Goal: Transaction & Acquisition: Purchase product/service

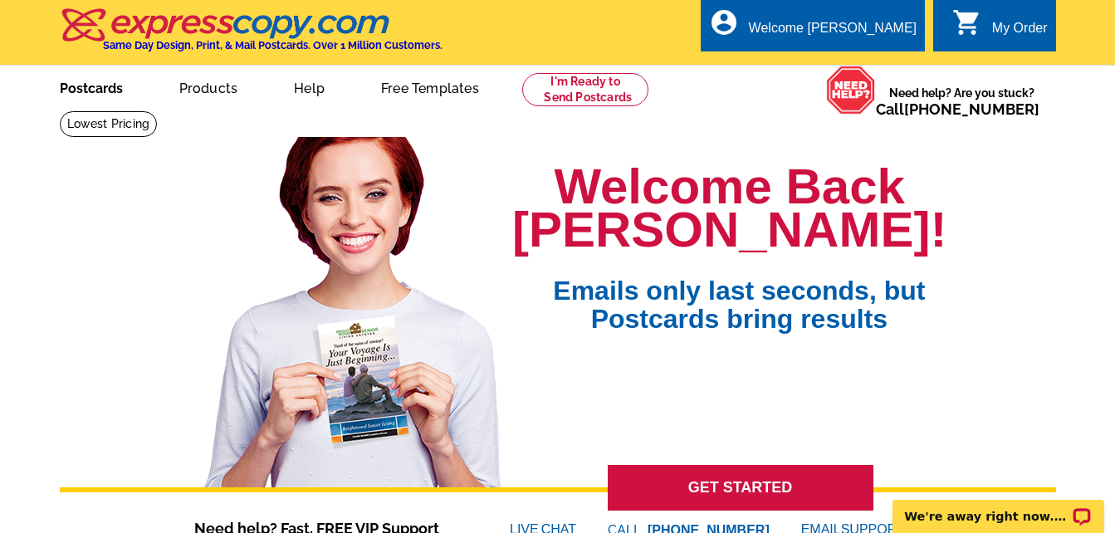
click at [101, 88] on link "Postcards" at bounding box center [91, 86] width 116 height 39
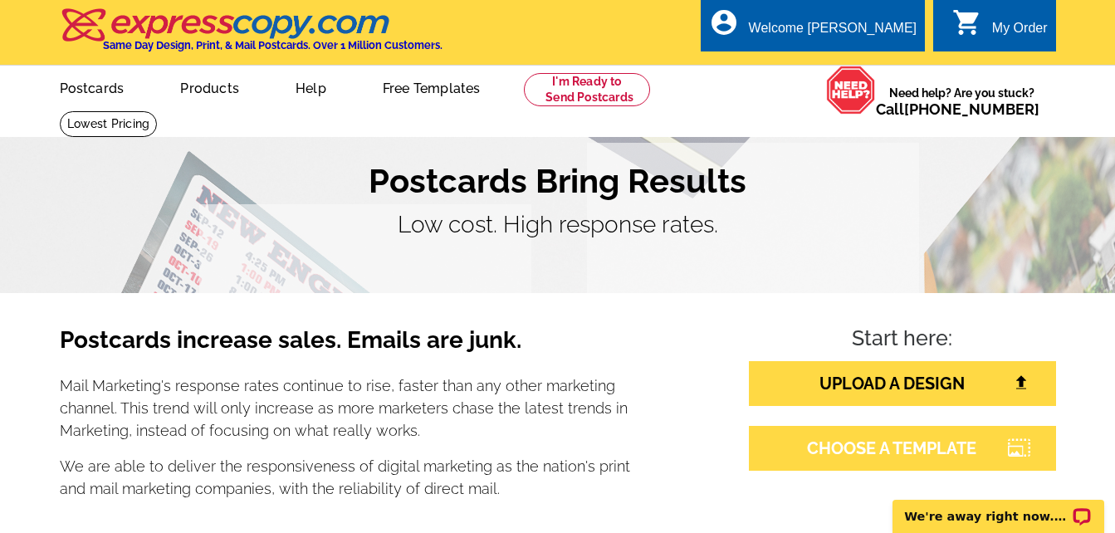
click at [853, 447] on link "CHOOSE A TEMPLATE" at bounding box center [902, 448] width 307 height 45
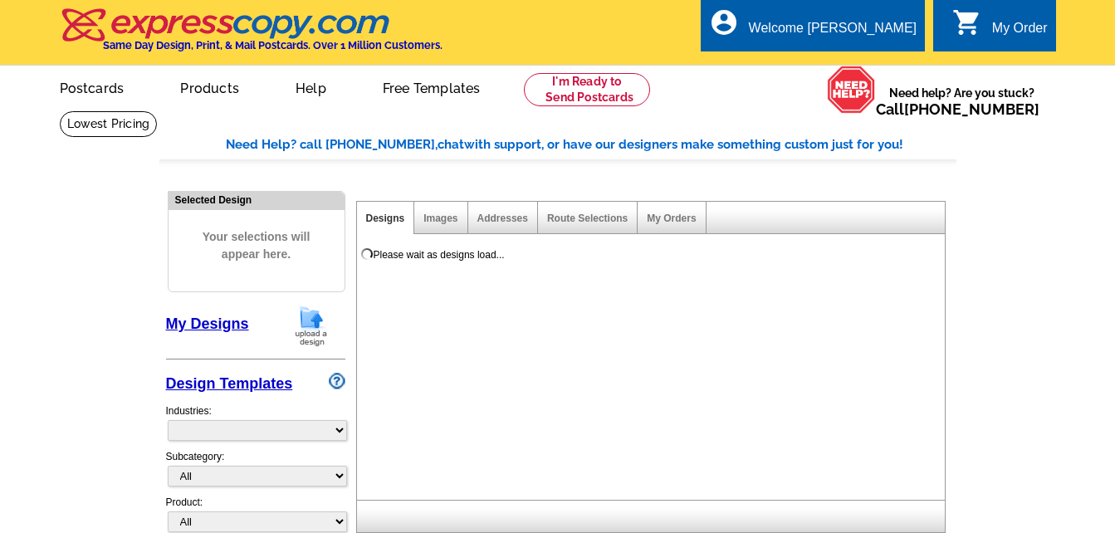
select select "785"
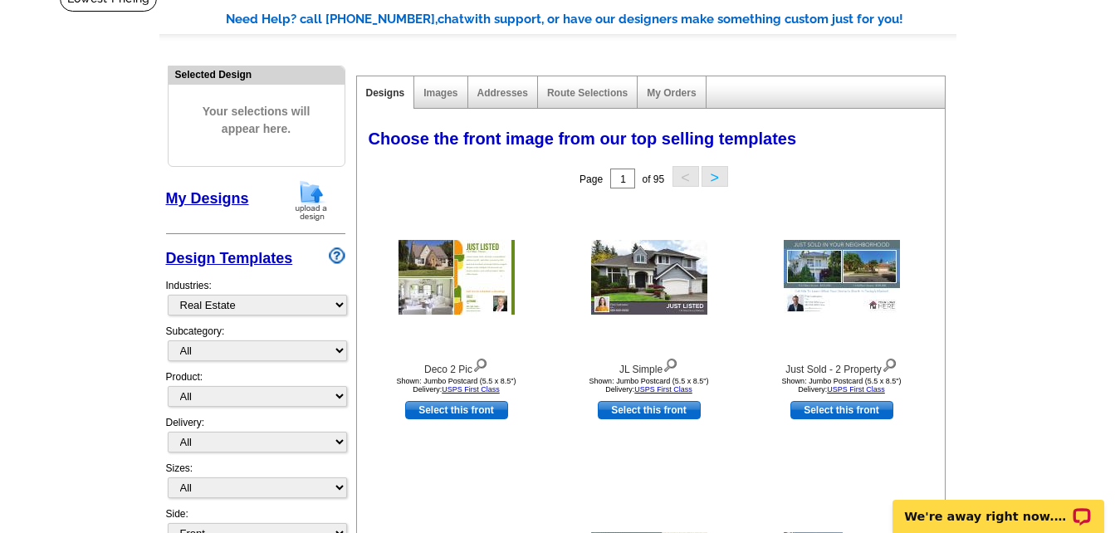
scroll to position [186, 0]
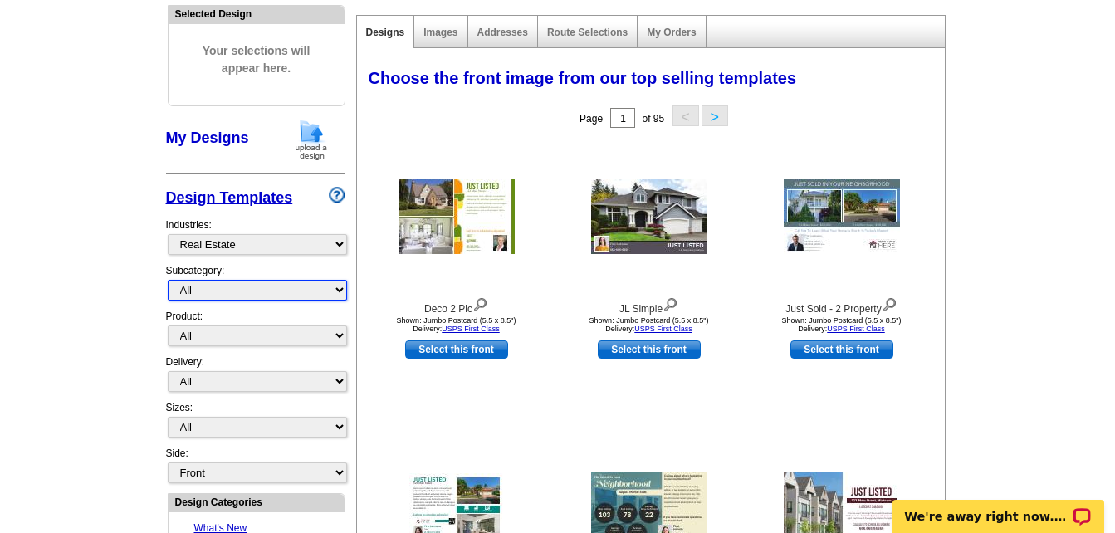
click at [295, 287] on select "All RE/MAX® Referrals Keller Williams® Berkshire Hathaway Home Services Century…" at bounding box center [257, 290] width 179 height 21
select select "807"
click at [168, 281] on select "All RE/MAX® Referrals Keller Williams® Berkshire Hathaway Home Services Century…" at bounding box center [257, 290] width 179 height 21
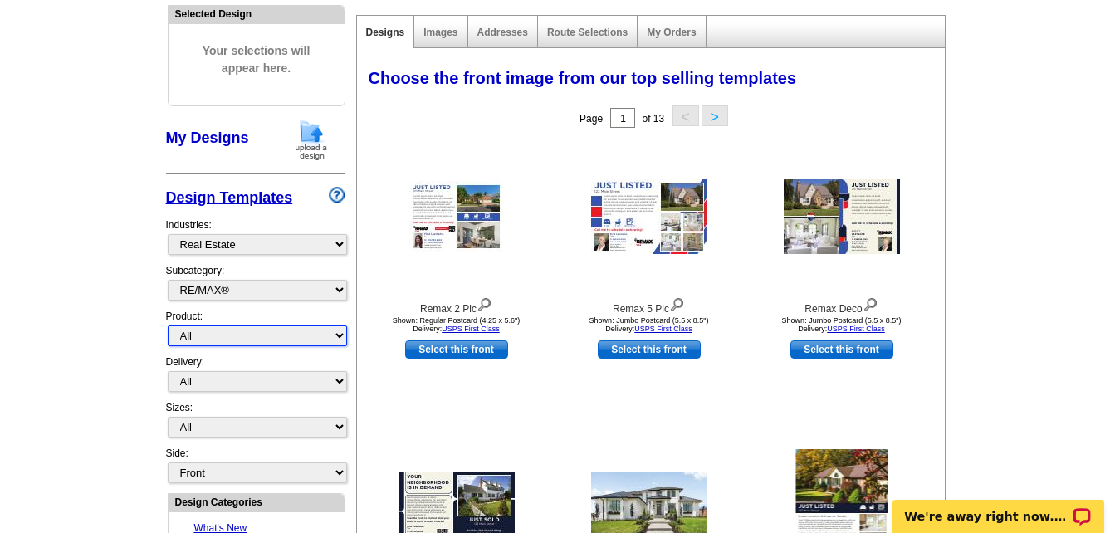
click at [252, 336] on select "All Postcards Letters and flyers Business Cards Door Hangers Greeting Cards" at bounding box center [257, 335] width 179 height 21
select select "1"
click at [168, 326] on select "All Postcards Letters and flyers Business Cards Door Hangers Greeting Cards" at bounding box center [257, 335] width 179 height 21
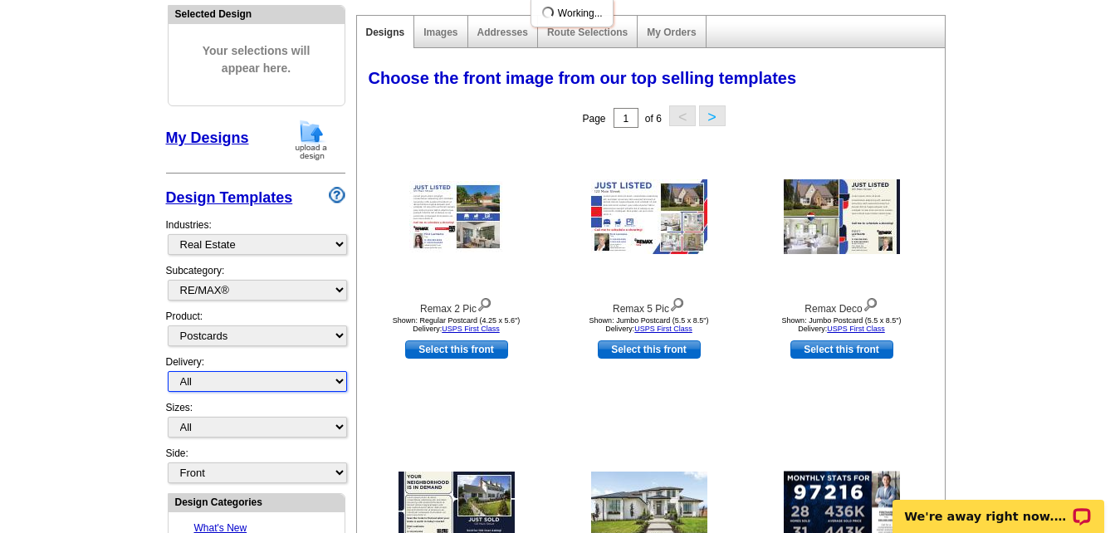
click at [252, 381] on select "All First Class Mail Shipped to Me EDDM Save 66% on Postage" at bounding box center [257, 381] width 179 height 21
click at [270, 358] on div "Delivery: All First Class Mail Shipped to Me EDDM Save 66% on Postage" at bounding box center [255, 377] width 179 height 46
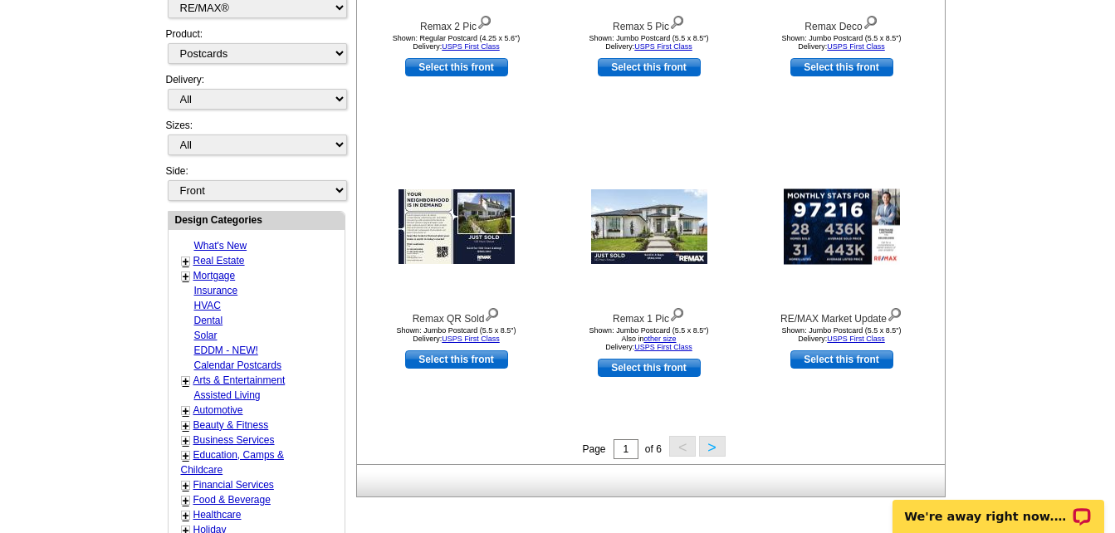
scroll to position [472, 0]
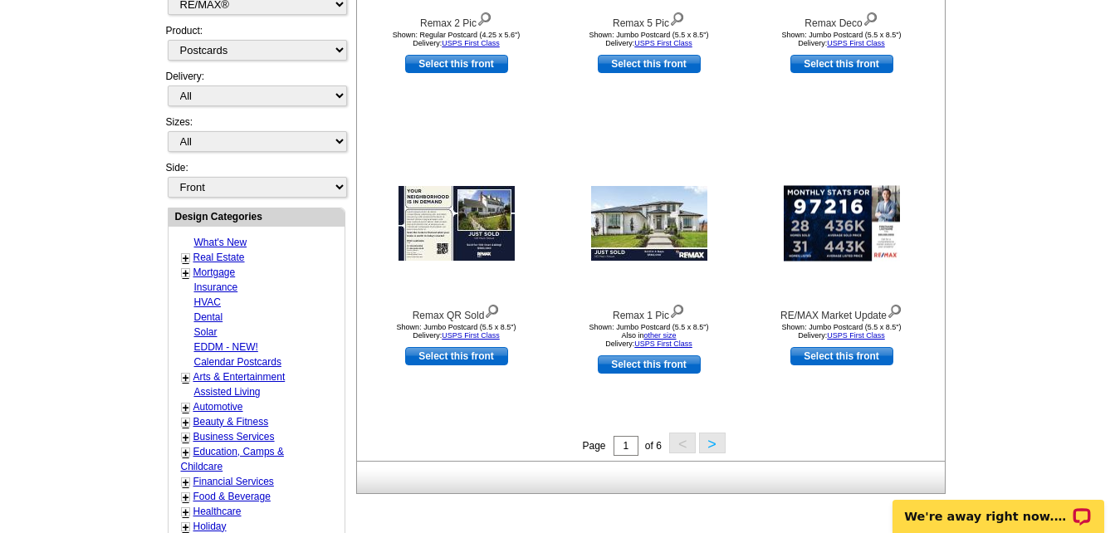
click at [721, 447] on button ">" at bounding box center [712, 443] width 27 height 21
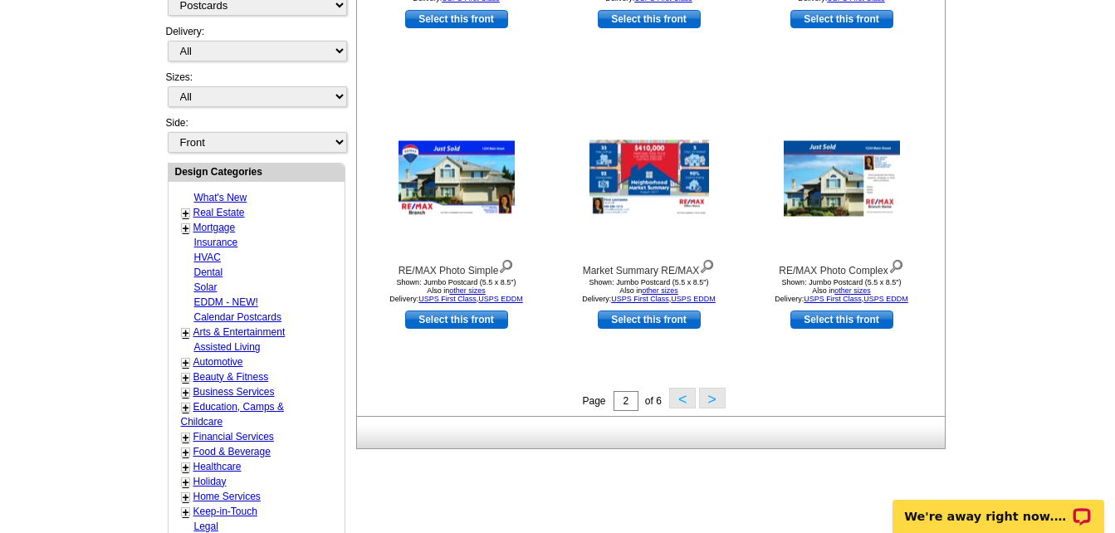
scroll to position [545, 0]
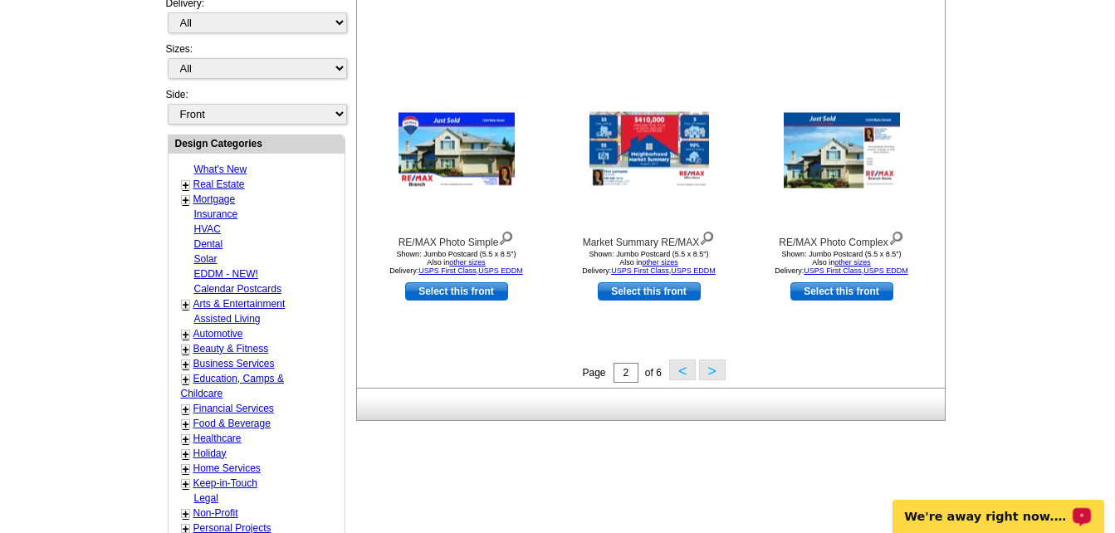
click at [713, 372] on button ">" at bounding box center [712, 369] width 27 height 21
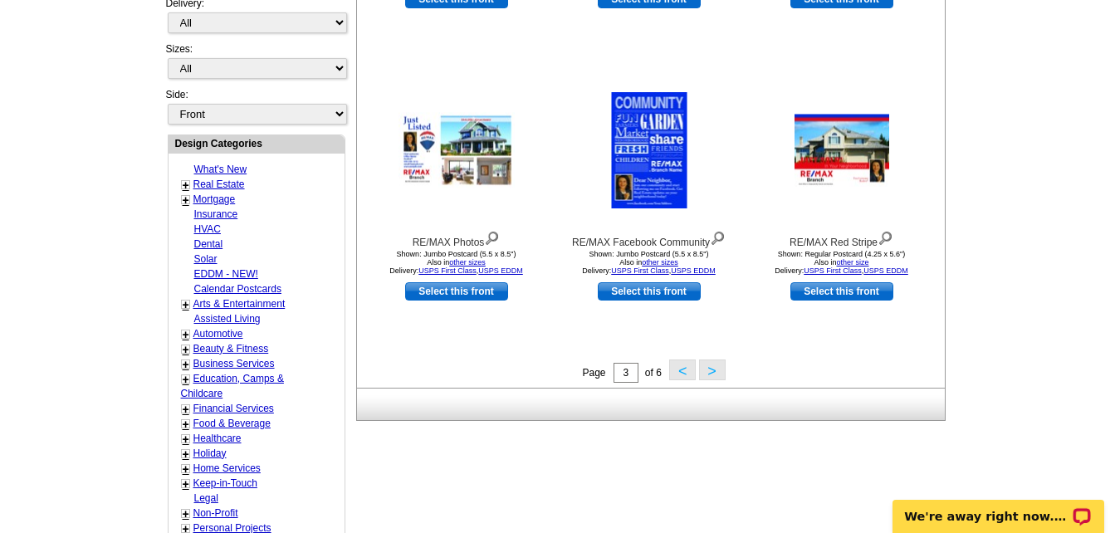
click at [717, 374] on button ">" at bounding box center [712, 369] width 27 height 21
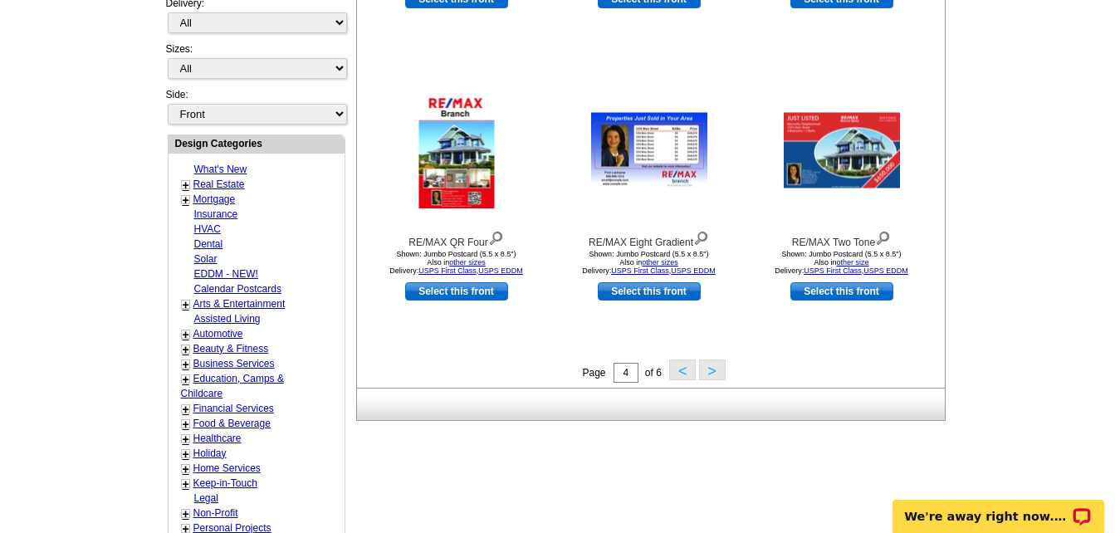
click at [714, 372] on button ">" at bounding box center [712, 369] width 27 height 21
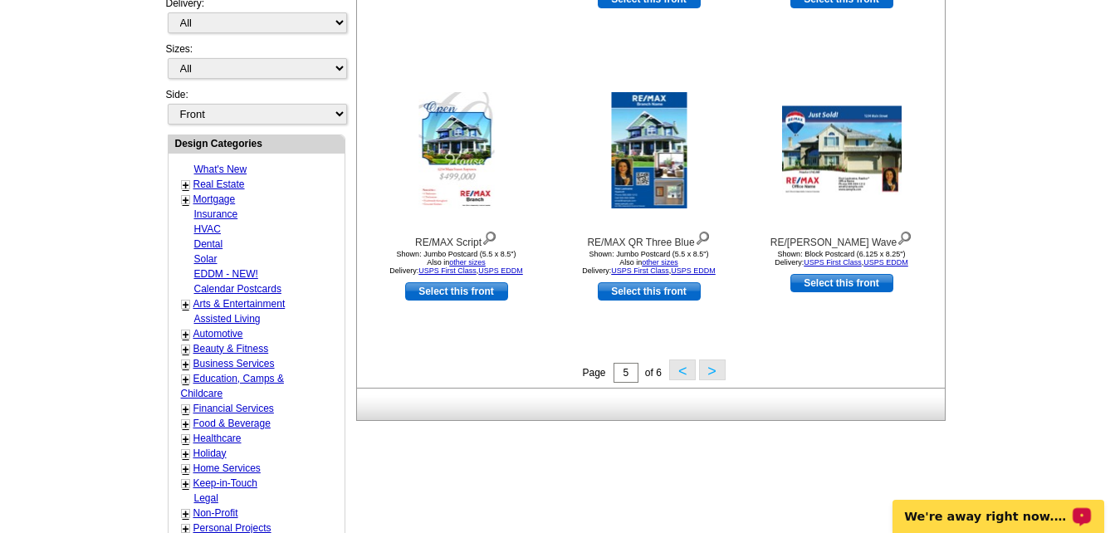
click at [716, 369] on button ">" at bounding box center [712, 369] width 27 height 21
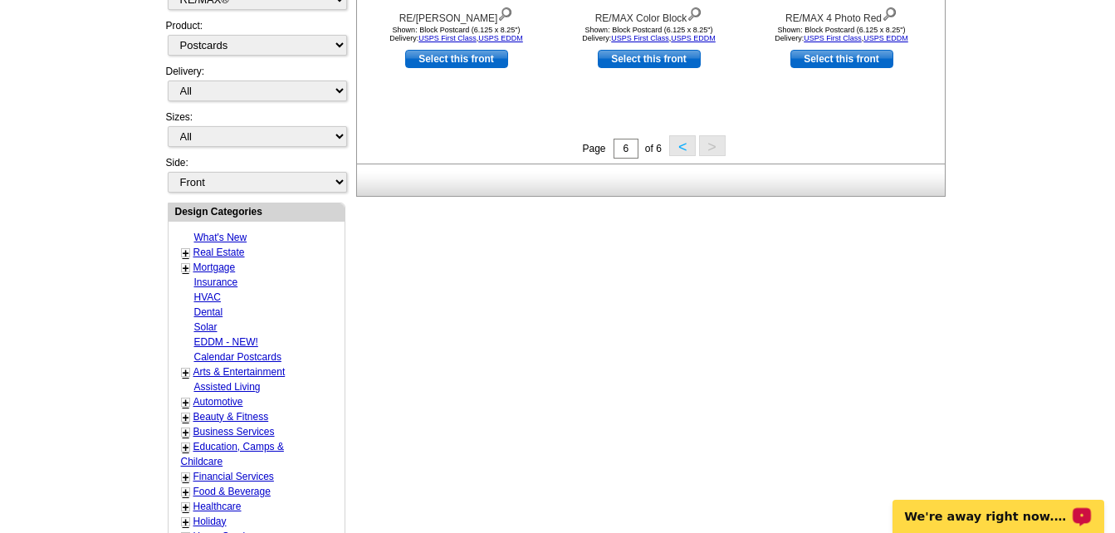
scroll to position [480, 0]
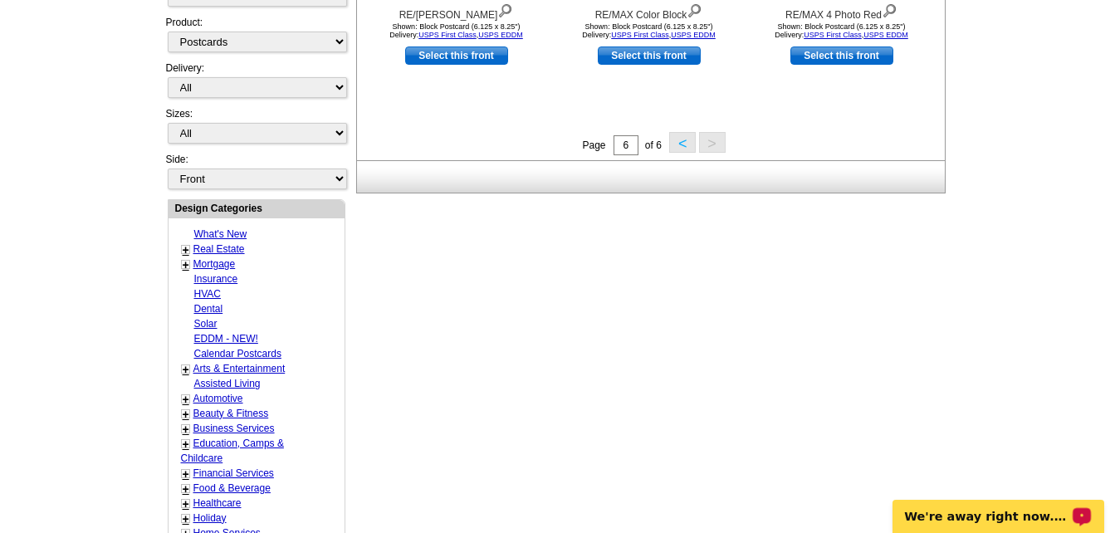
click at [237, 247] on link "Real Estate" at bounding box center [218, 249] width 51 height 12
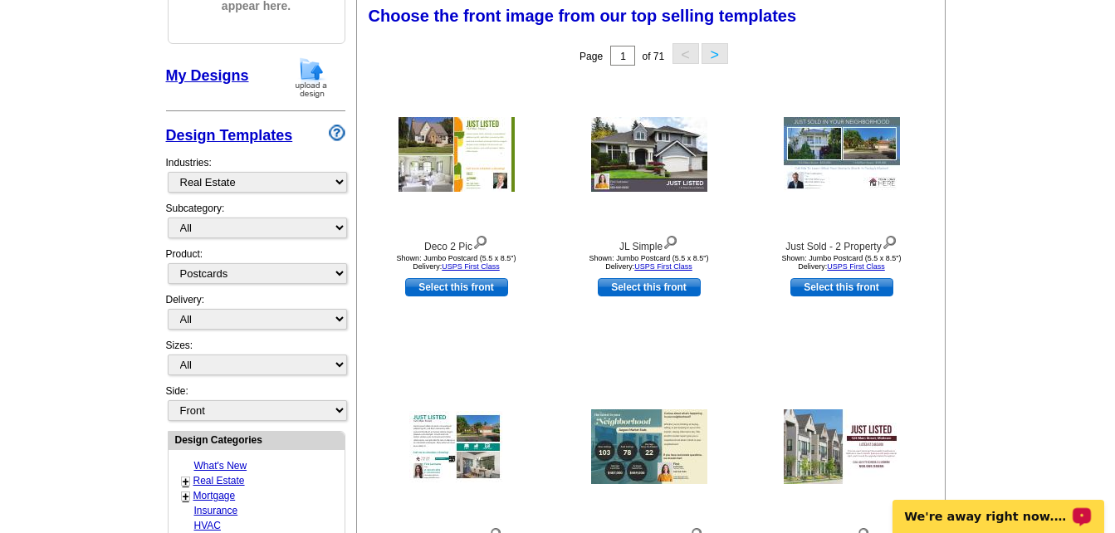
scroll to position [246, 0]
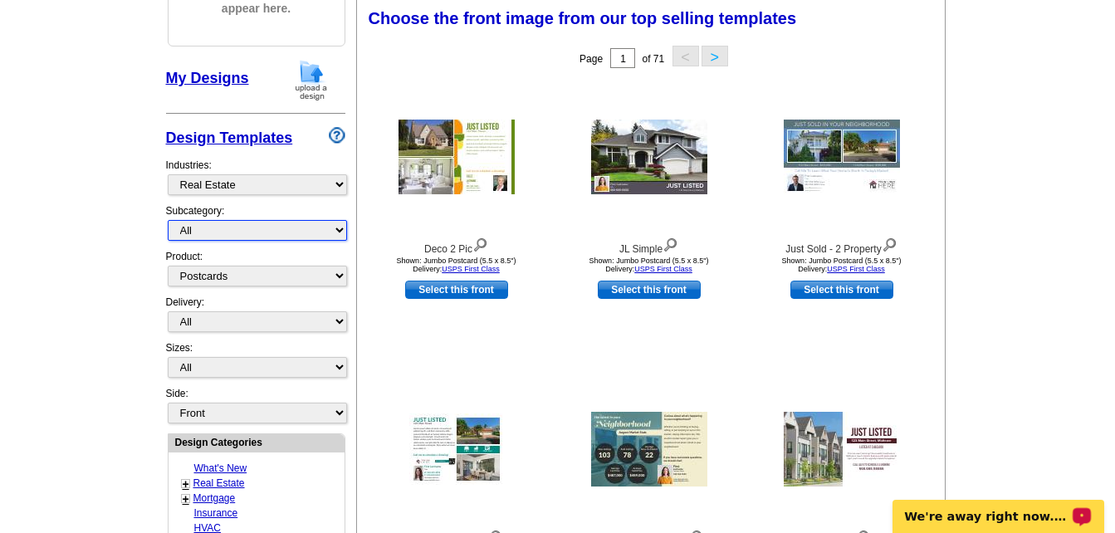
click at [270, 231] on select "All RE/MAX® Referrals Keller Williams® Berkshire Hathaway Home Services Century…" at bounding box center [257, 230] width 179 height 21
select select "807"
click at [168, 221] on select "All RE/MAX® Referrals Keller Williams® Berkshire Hathaway Home Services Century…" at bounding box center [257, 230] width 179 height 21
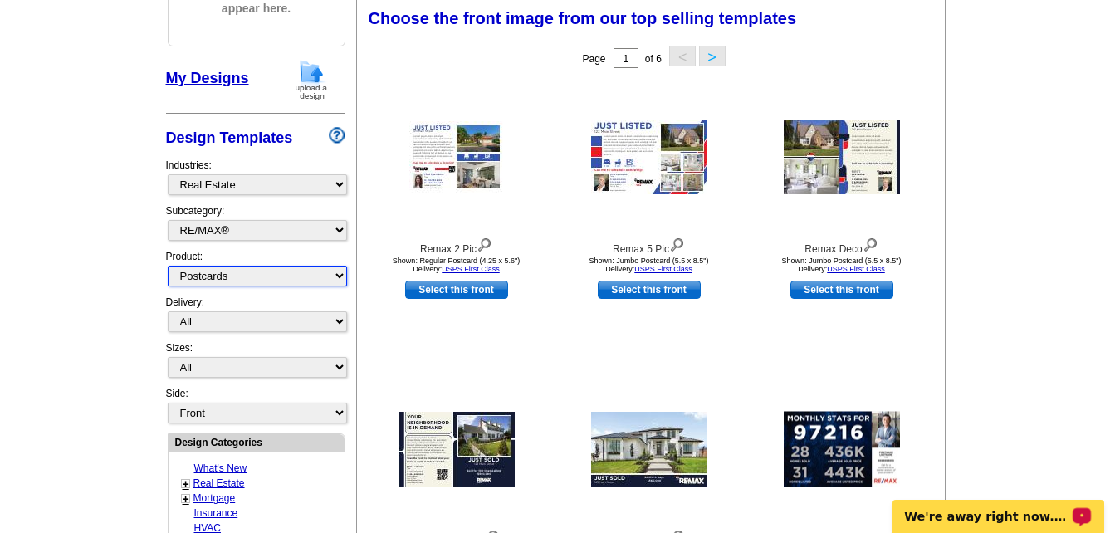
click at [254, 277] on select "All Postcards Letters and flyers Business Cards Door Hangers Greeting Cards" at bounding box center [257, 276] width 179 height 21
click at [168, 266] on select "All Postcards Letters and flyers Business Cards Door Hangers Greeting Cards" at bounding box center [257, 276] width 179 height 21
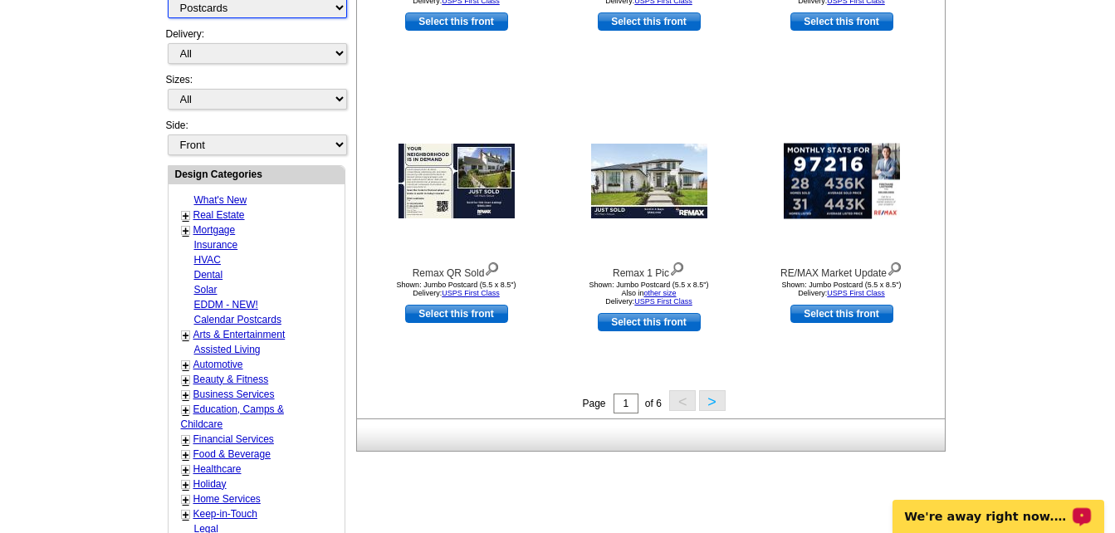
scroll to position [560, 0]
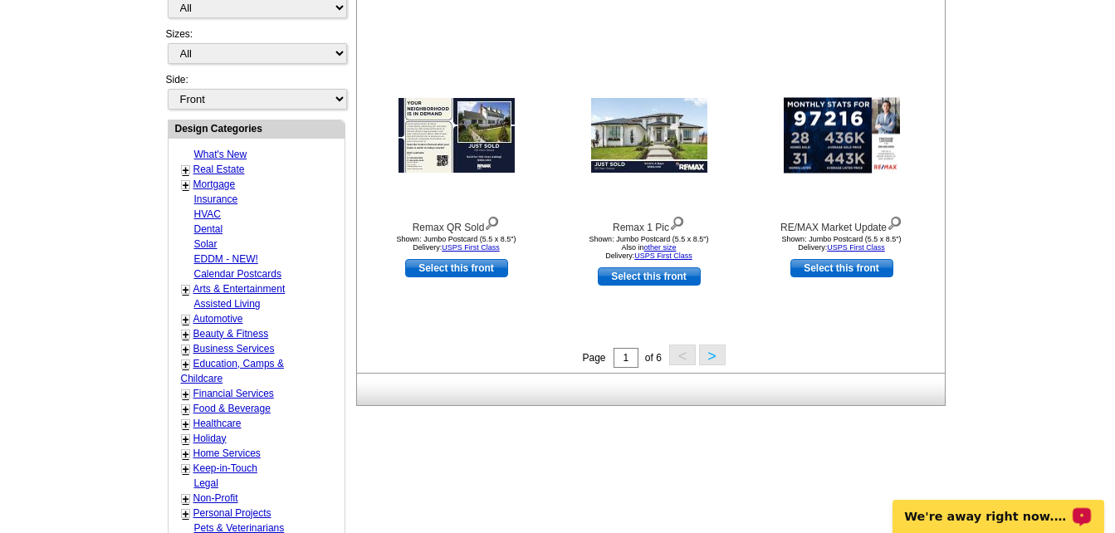
click at [711, 363] on button ">" at bounding box center [712, 355] width 27 height 21
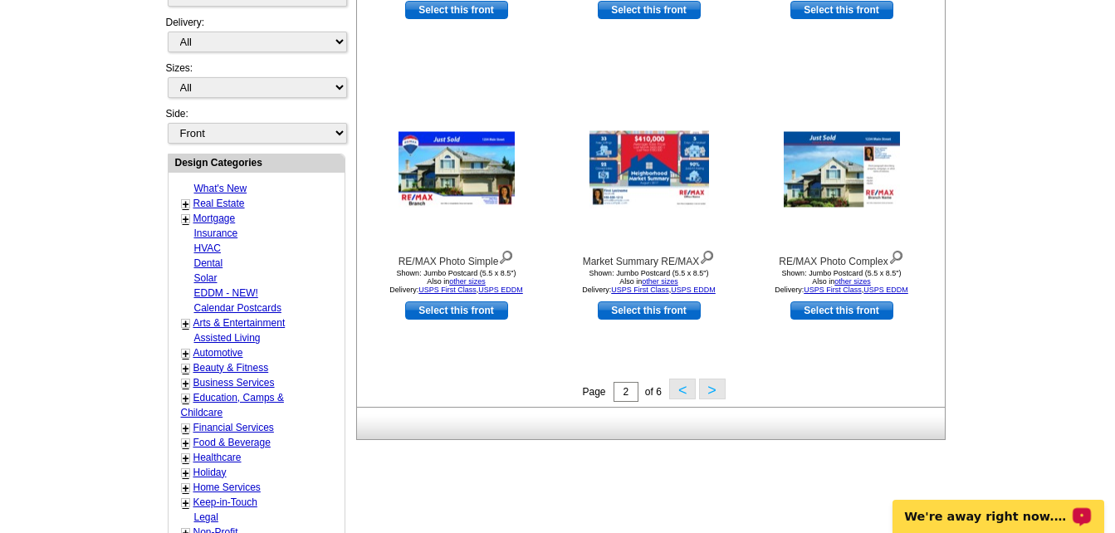
scroll to position [529, 0]
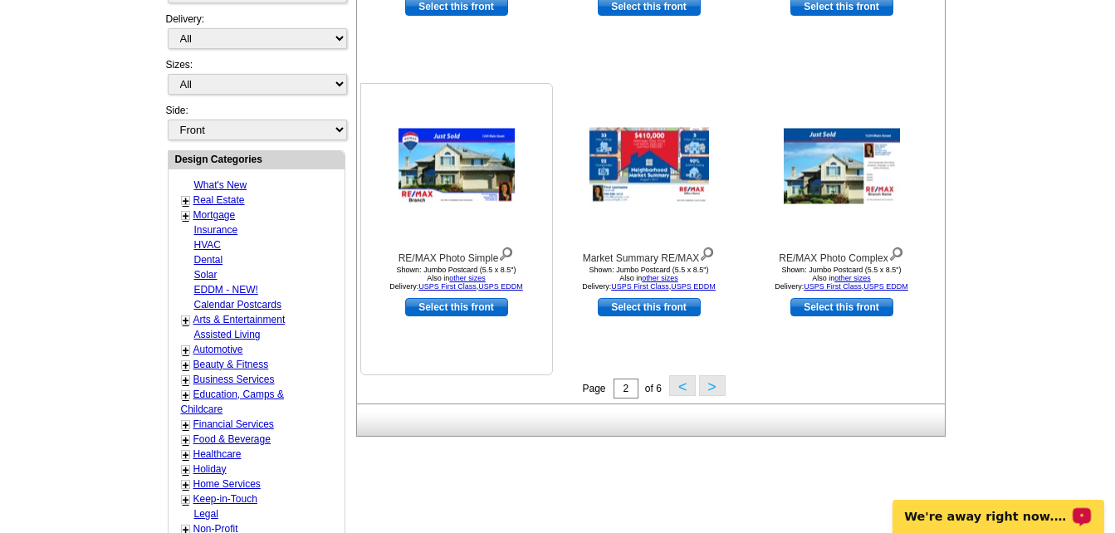
click at [473, 308] on link "Select this front" at bounding box center [456, 307] width 103 height 18
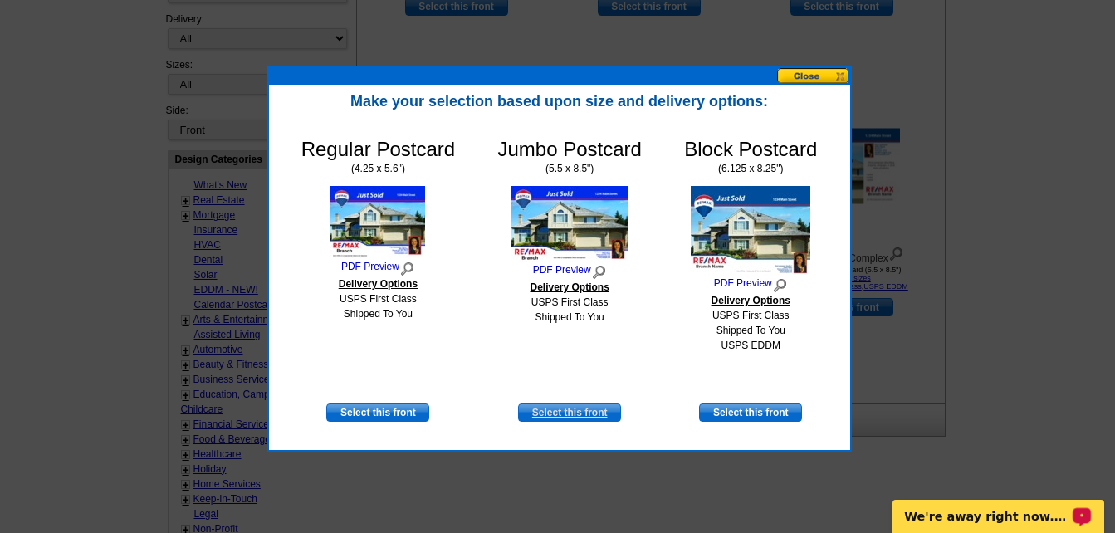
click at [598, 416] on link "Select this front" at bounding box center [569, 412] width 103 height 18
select select "2"
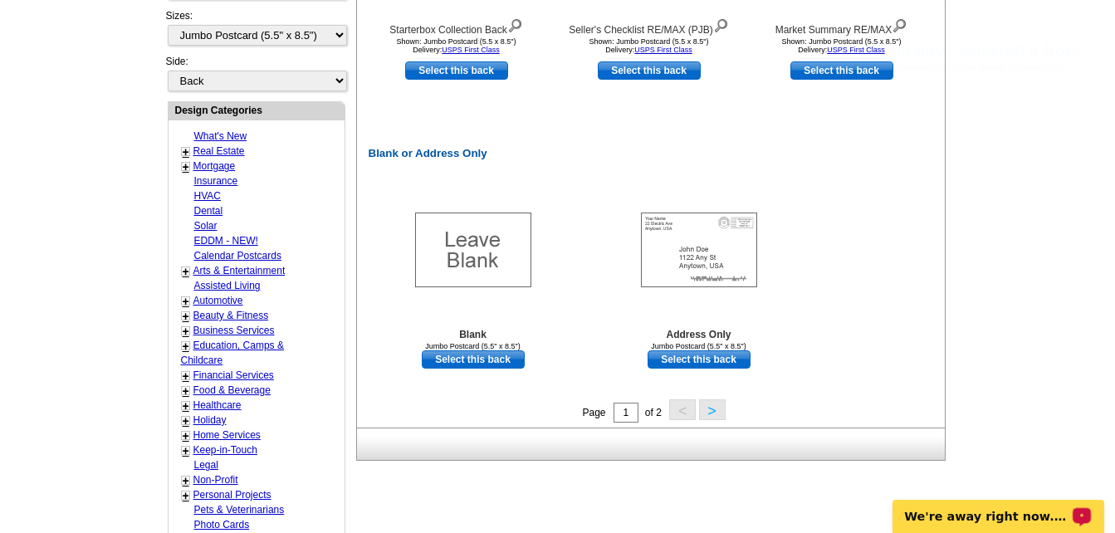
scroll to position [770, 0]
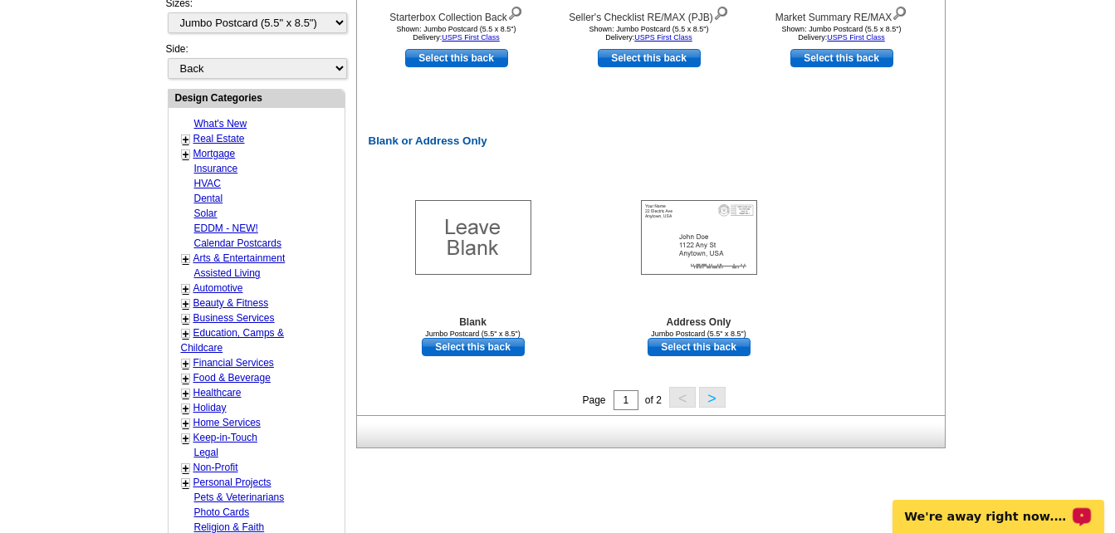
click at [711, 401] on button ">" at bounding box center [712, 397] width 27 height 21
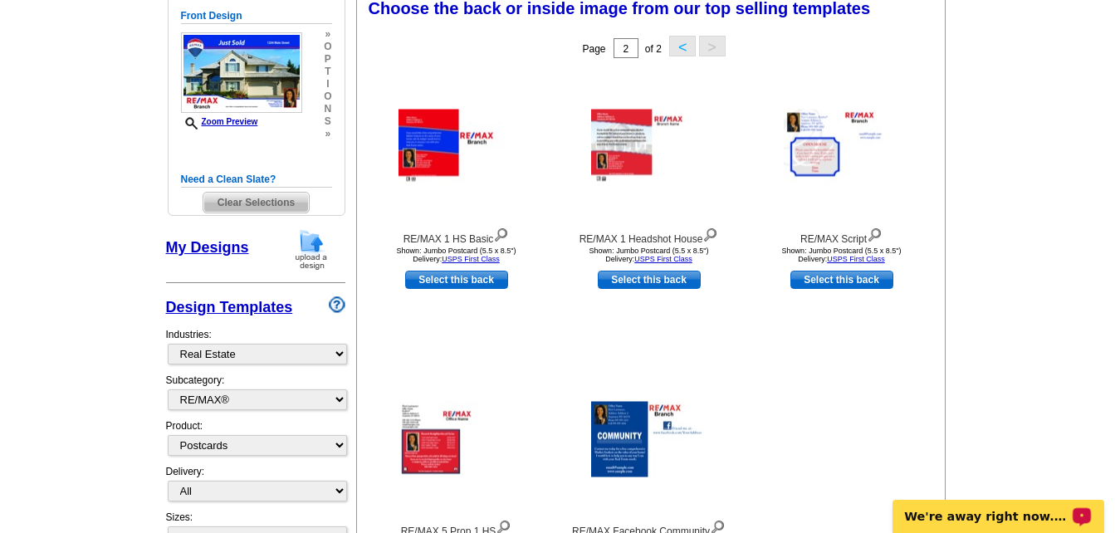
scroll to position [246, 0]
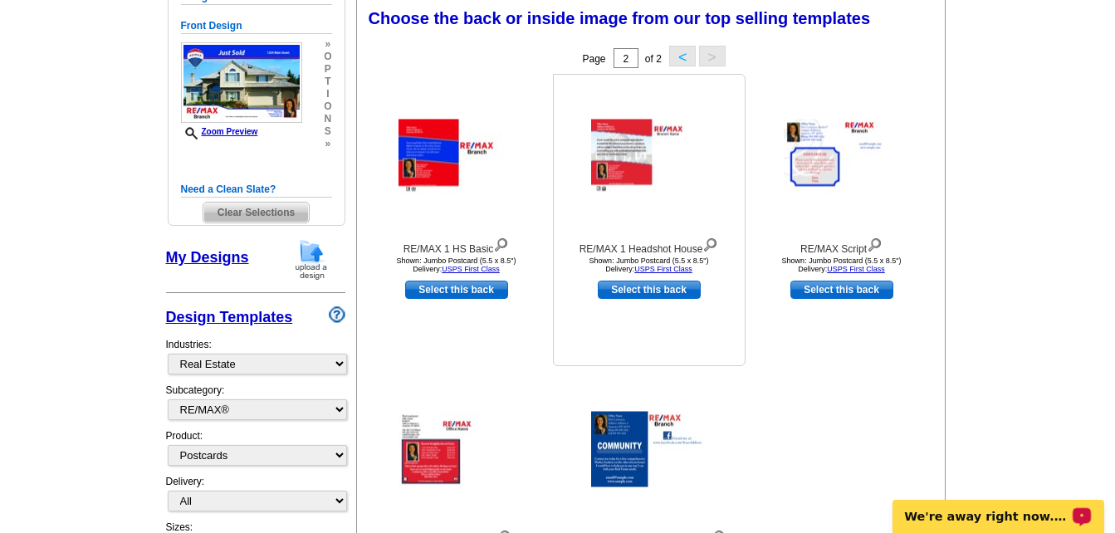
click at [643, 292] on link "Select this back" at bounding box center [649, 290] width 103 height 18
select select "front"
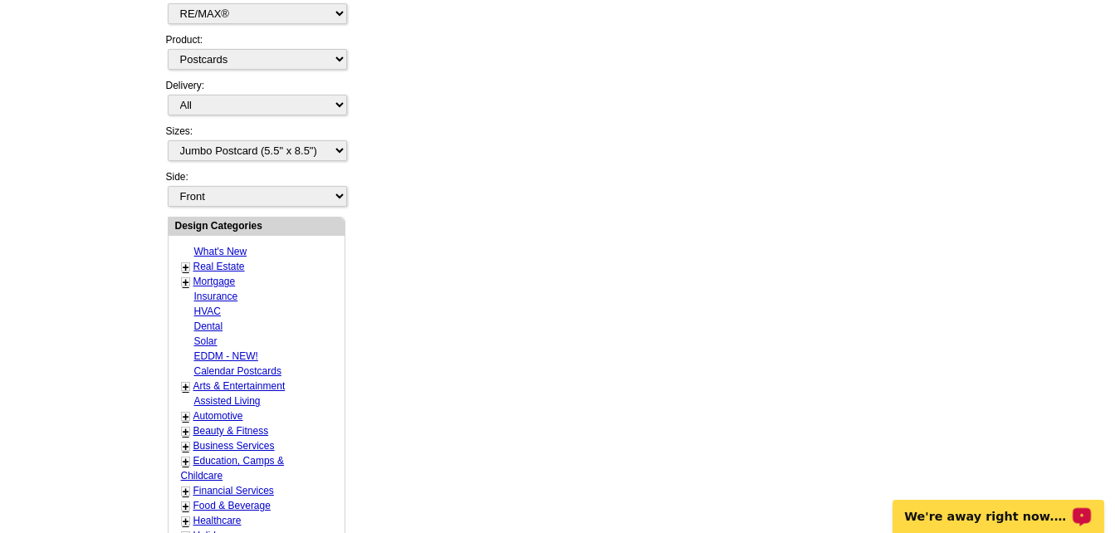
scroll to position [177, 0]
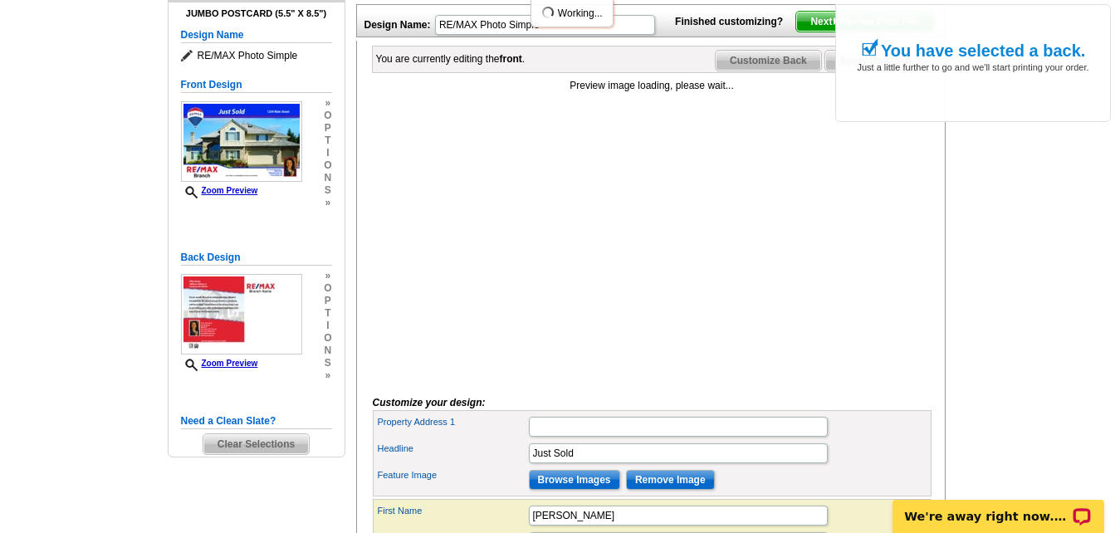
scroll to position [210, 0]
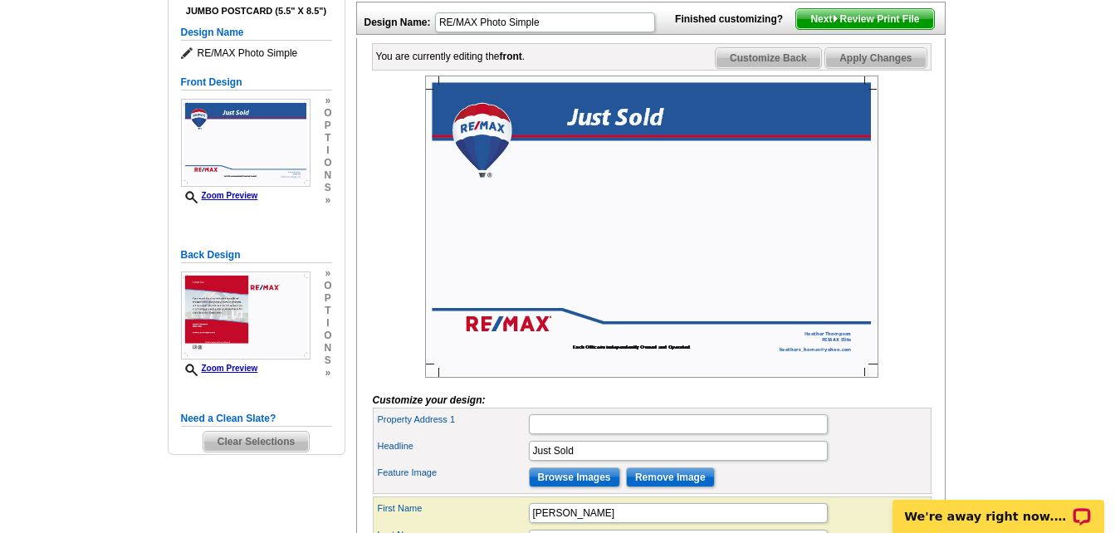
click at [614, 273] on img at bounding box center [651, 227] width 453 height 302
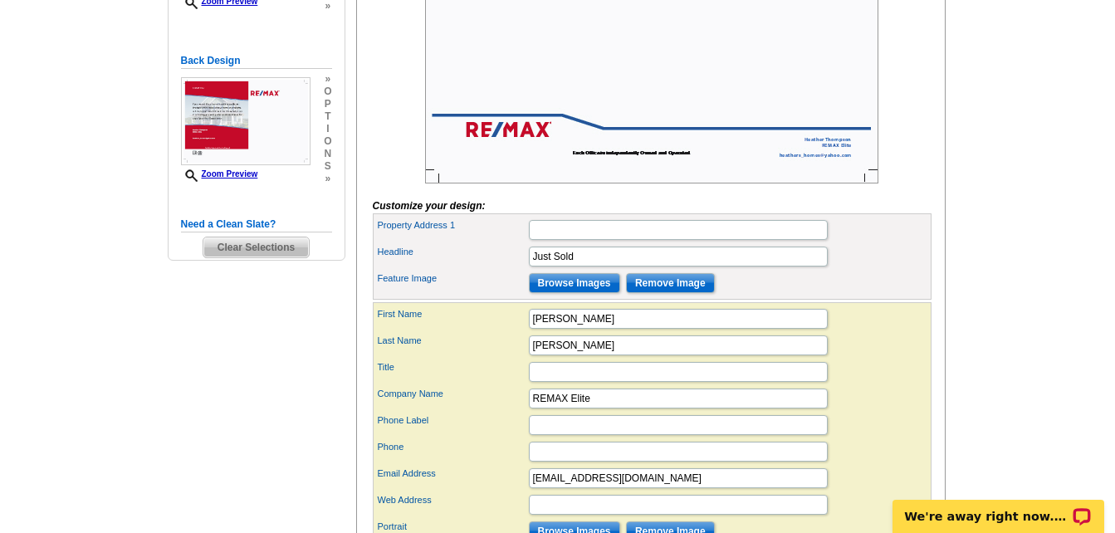
scroll to position [423, 0]
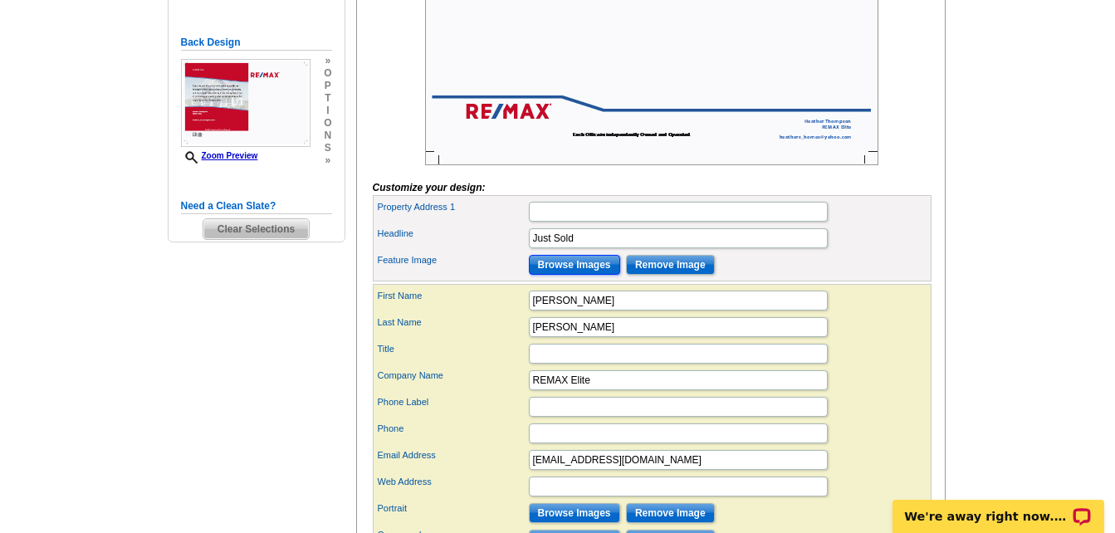
click at [567, 275] on input "Browse Images" at bounding box center [574, 265] width 91 height 20
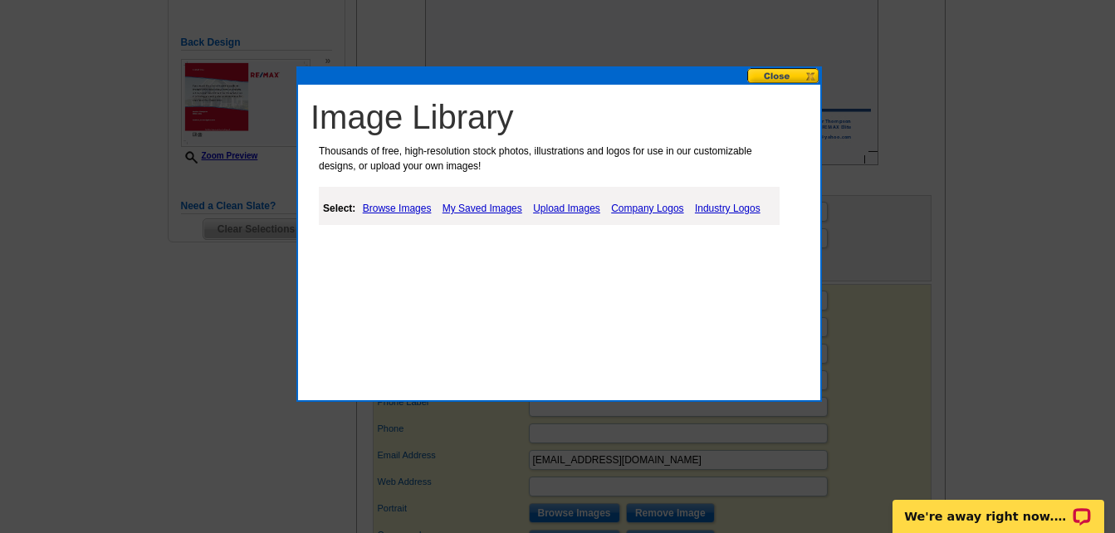
click at [550, 208] on link "Upload Images" at bounding box center [567, 208] width 76 height 20
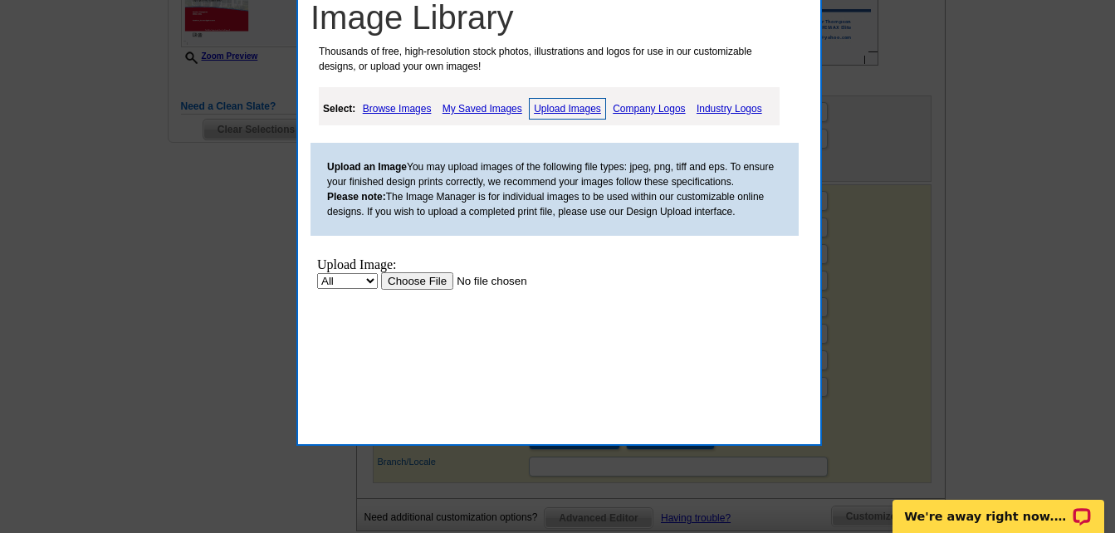
scroll to position [540, 0]
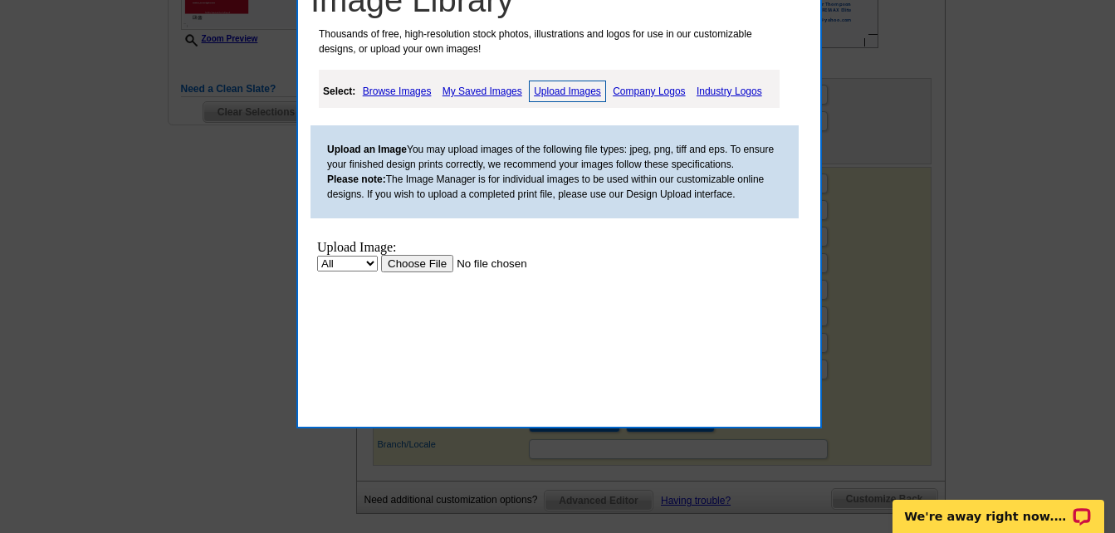
click at [419, 263] on input "file" at bounding box center [486, 263] width 210 height 17
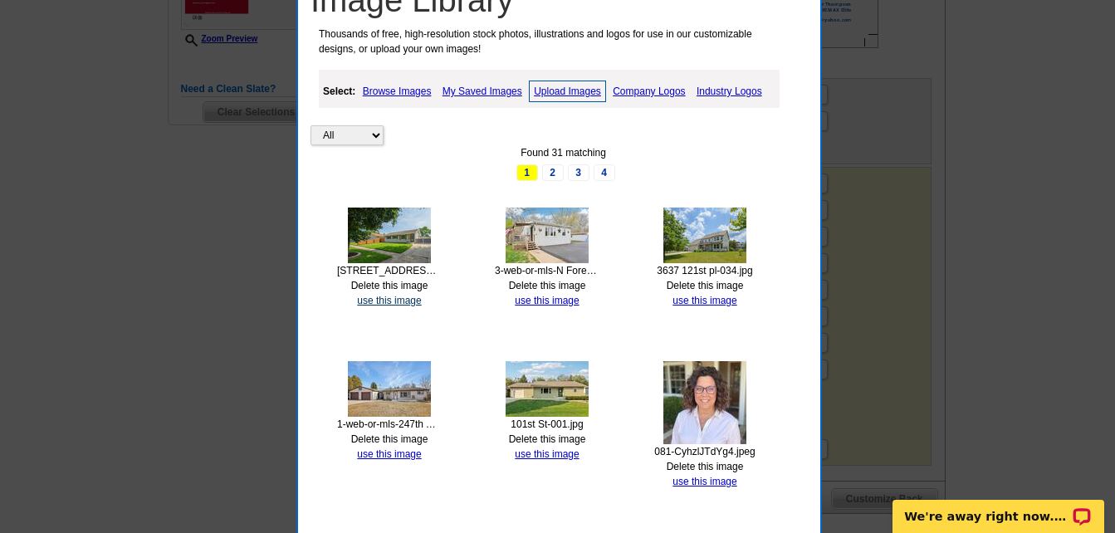
click at [405, 301] on link "use this image" at bounding box center [389, 301] width 64 height 12
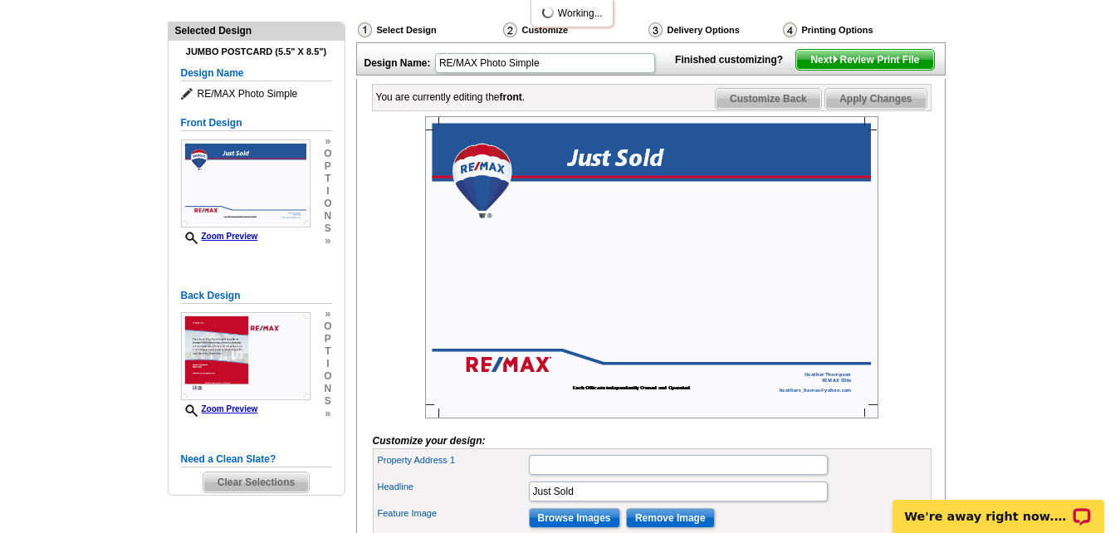
scroll to position [243, 0]
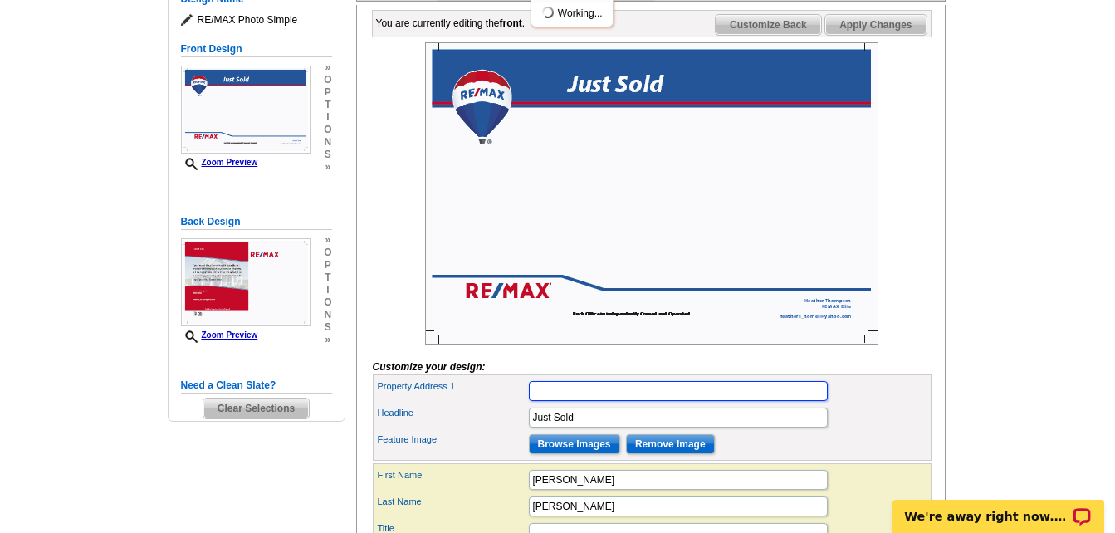
click at [685, 401] on input "Property Address 1" at bounding box center [678, 391] width 299 height 20
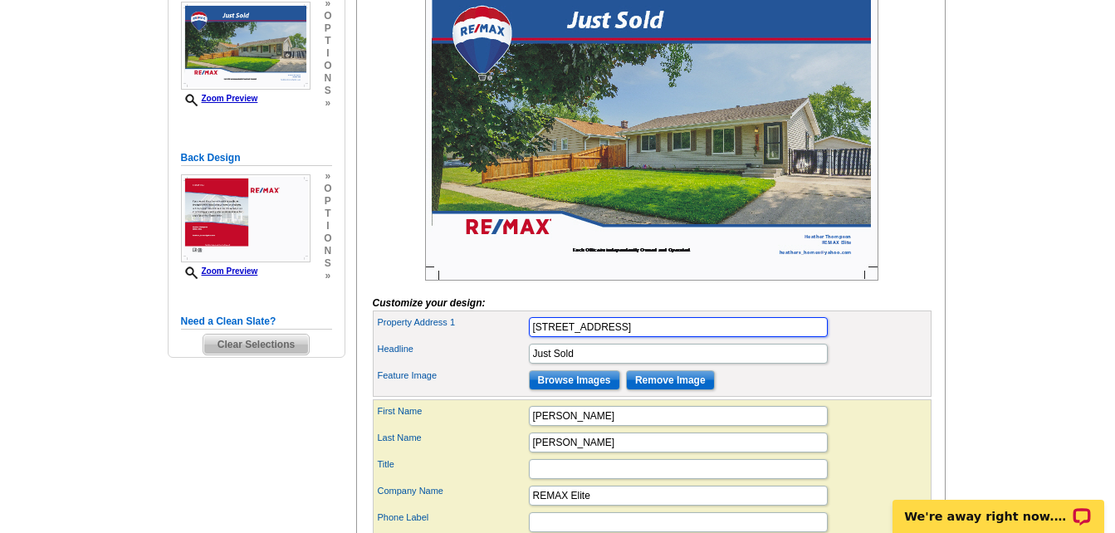
scroll to position [323, 0]
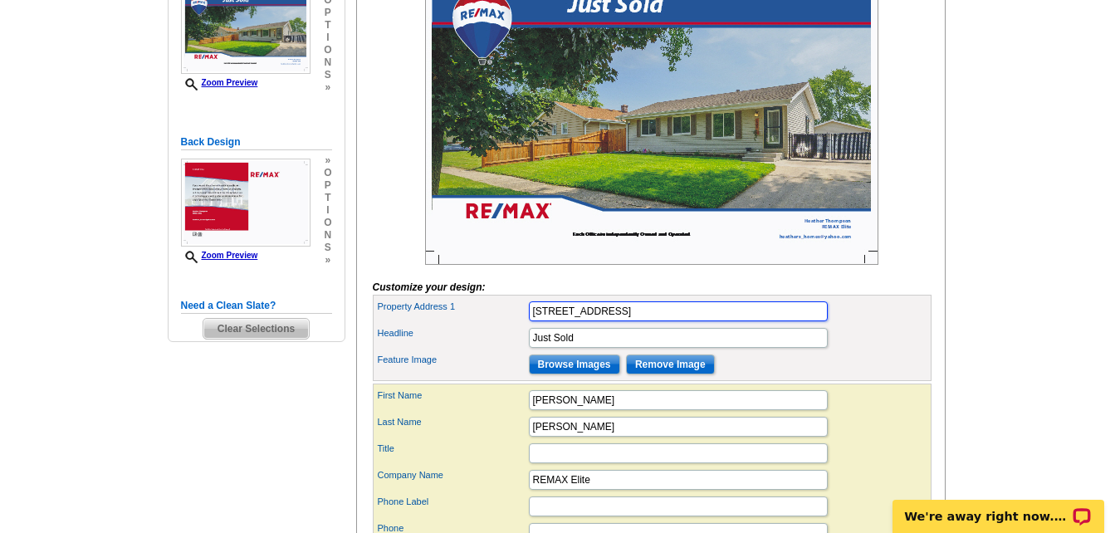
type input "4609 Pershing Blvd"
click at [605, 348] on input "Just Sold" at bounding box center [678, 338] width 299 height 20
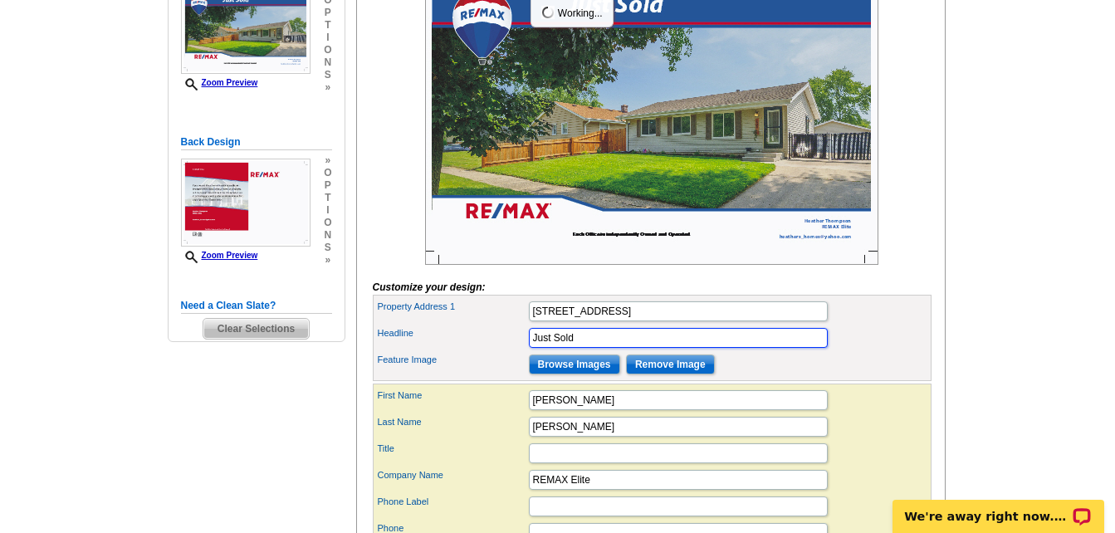
scroll to position [0, 0]
type input "Just Sold $270,000"
click at [659, 321] on input "4609 Pershing Blvd" at bounding box center [678, 311] width 299 height 20
type input "4609 Pershing Blvd, Kenosha WI"
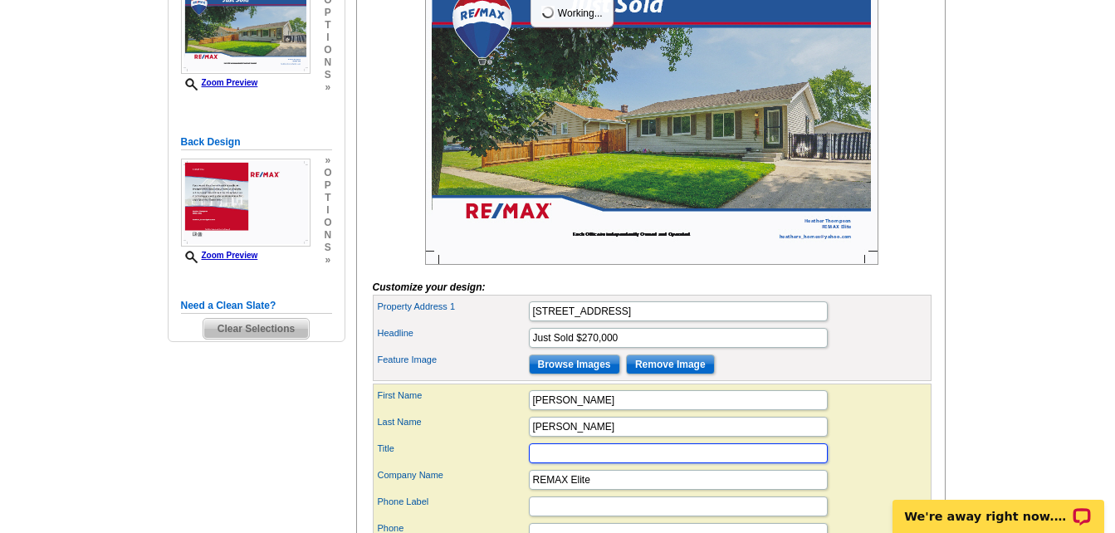
click at [653, 463] on input "Title" at bounding box center [678, 453] width 299 height 20
type input "ABR"
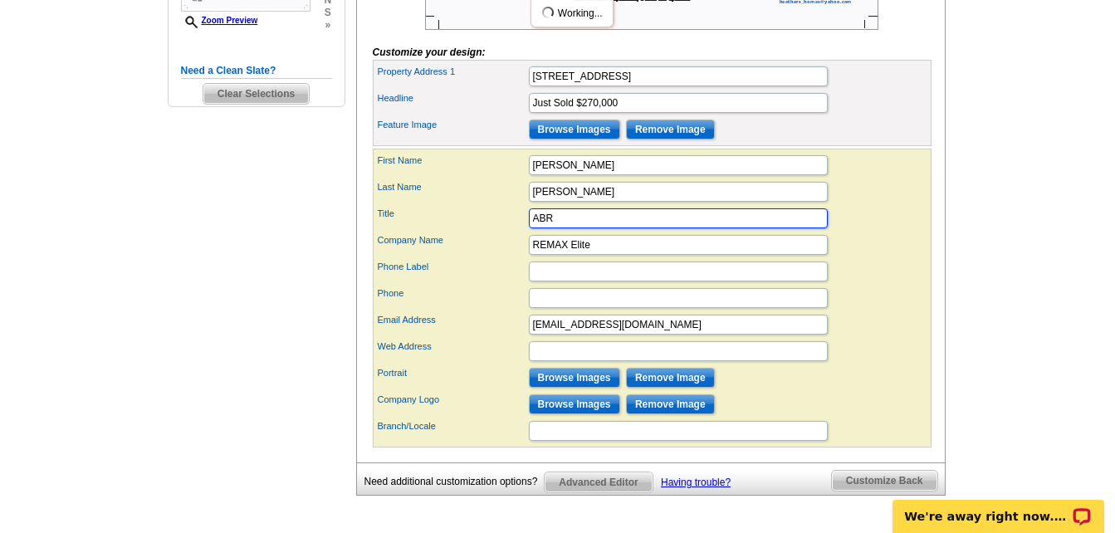
scroll to position [564, 0]
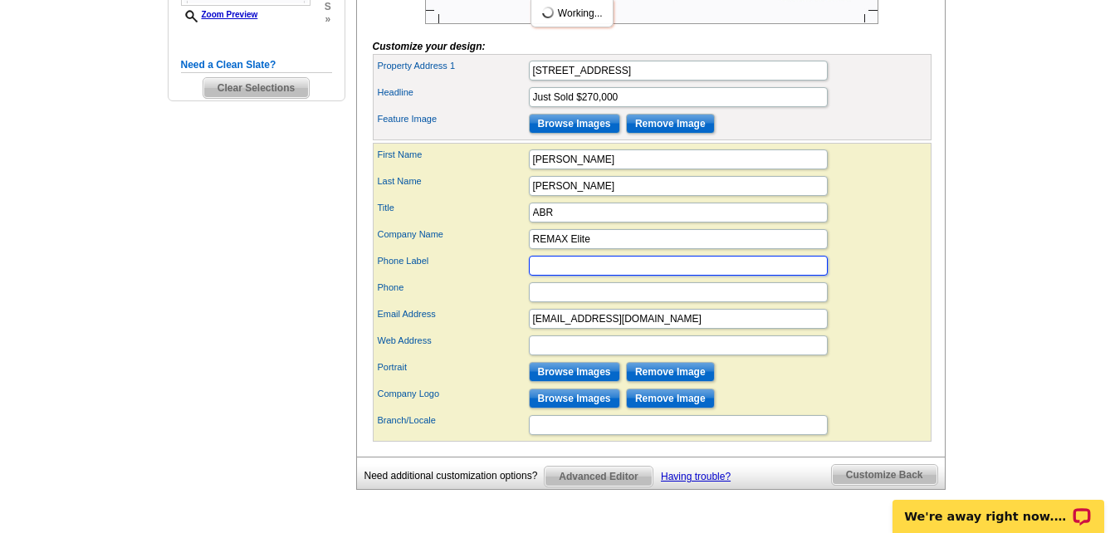
click at [706, 276] on input "Phone Label" at bounding box center [678, 266] width 299 height 20
type input "Cell"
type input "SalesByHeather.com"
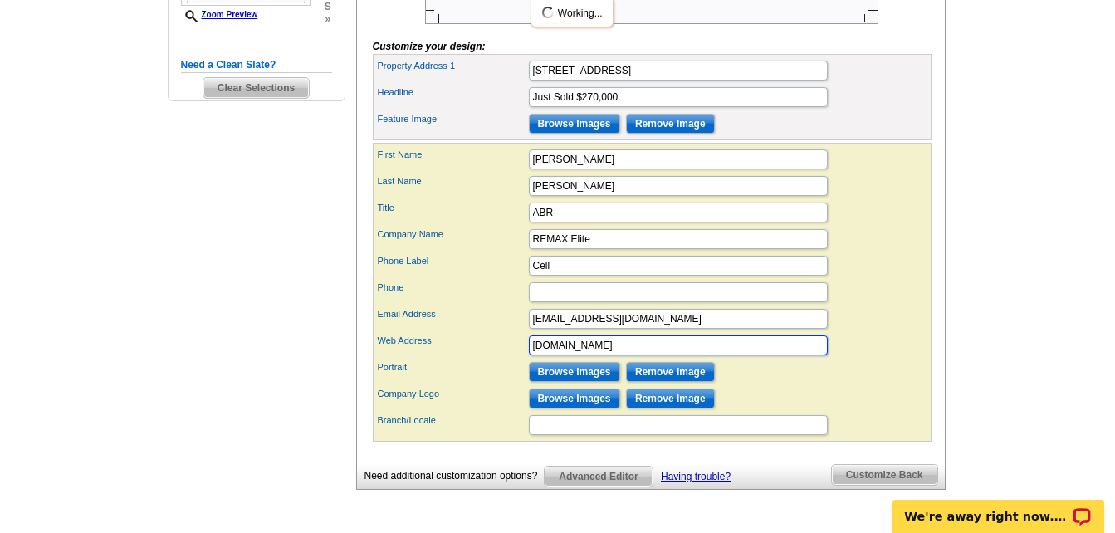
type input "RE/MAX Elite"
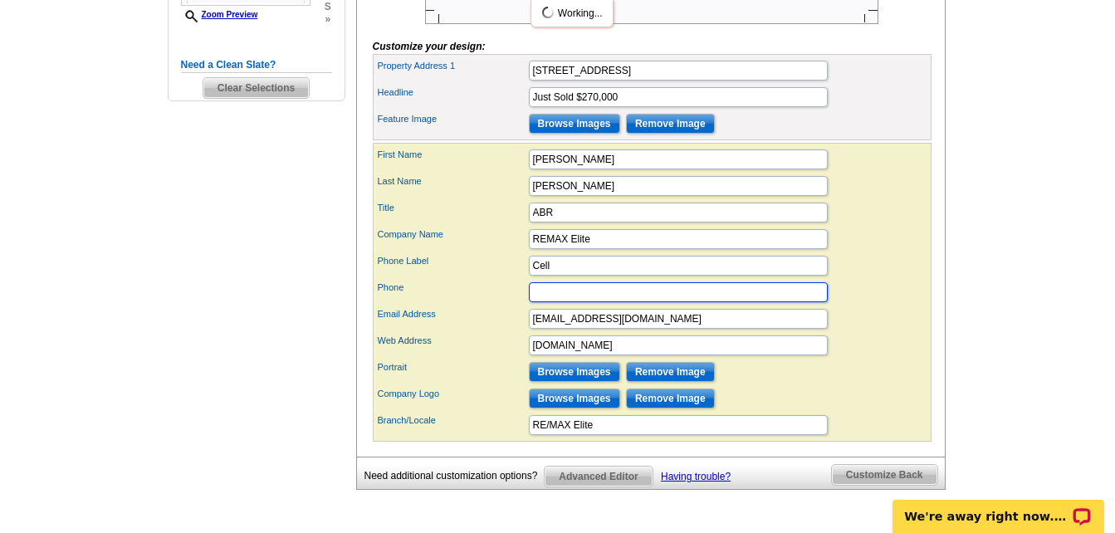
click at [603, 302] on input "Phone" at bounding box center [678, 292] width 299 height 20
type input "262-206-0494"
click at [873, 385] on div "Portrait Browse Images Remove Image" at bounding box center [652, 372] width 552 height 27
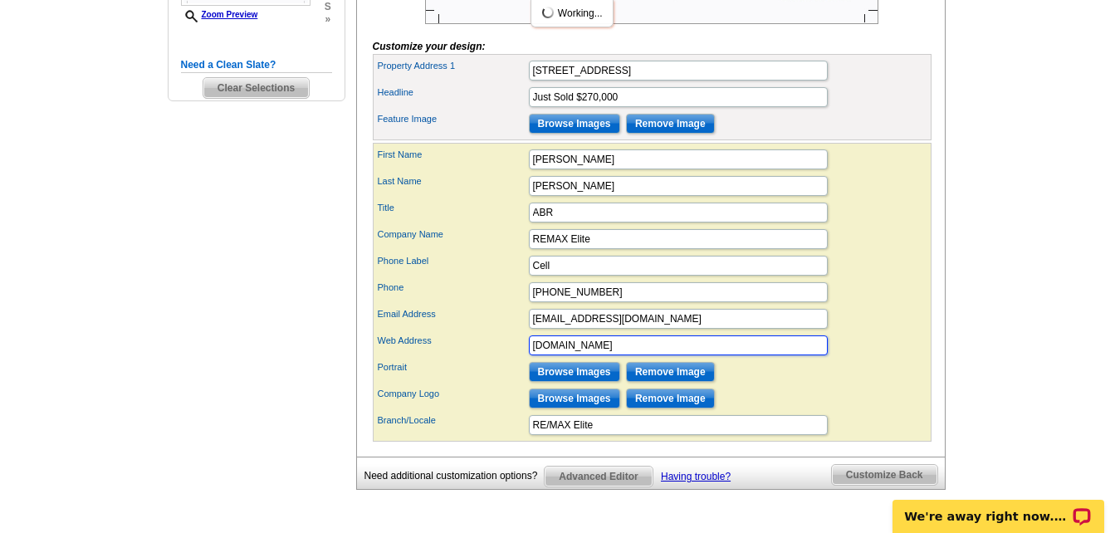
click at [820, 355] on input "SalesByHeather.com" at bounding box center [678, 345] width 299 height 20
click at [872, 385] on div "Portrait Browse Images Remove Image" at bounding box center [652, 372] width 552 height 27
click at [825, 435] on input "RE/MAX Elite" at bounding box center [678, 425] width 299 height 20
click at [849, 412] on div "Company Logo Browse Images Remove Image" at bounding box center [652, 398] width 552 height 27
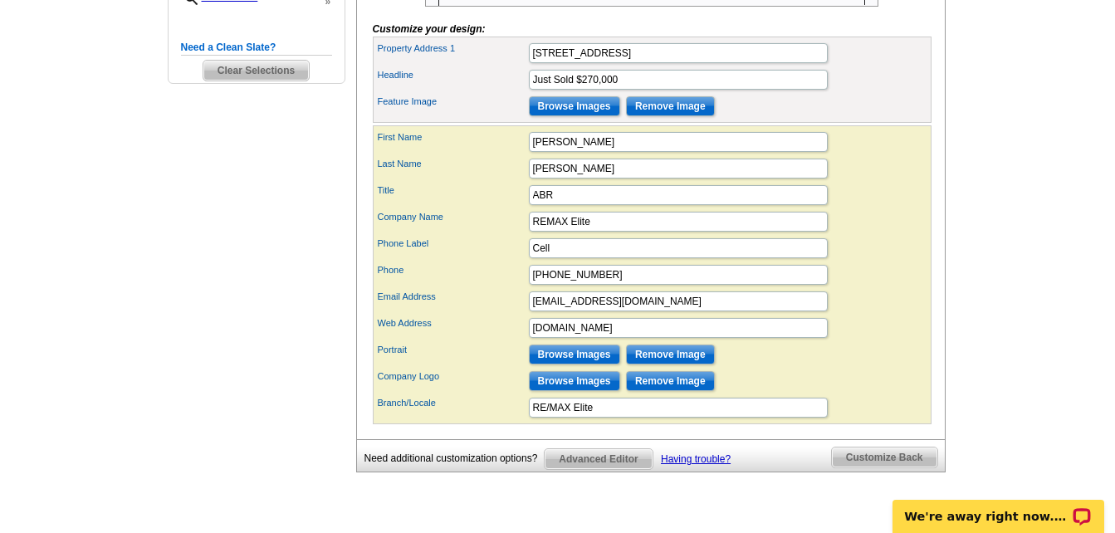
scroll to position [592, 0]
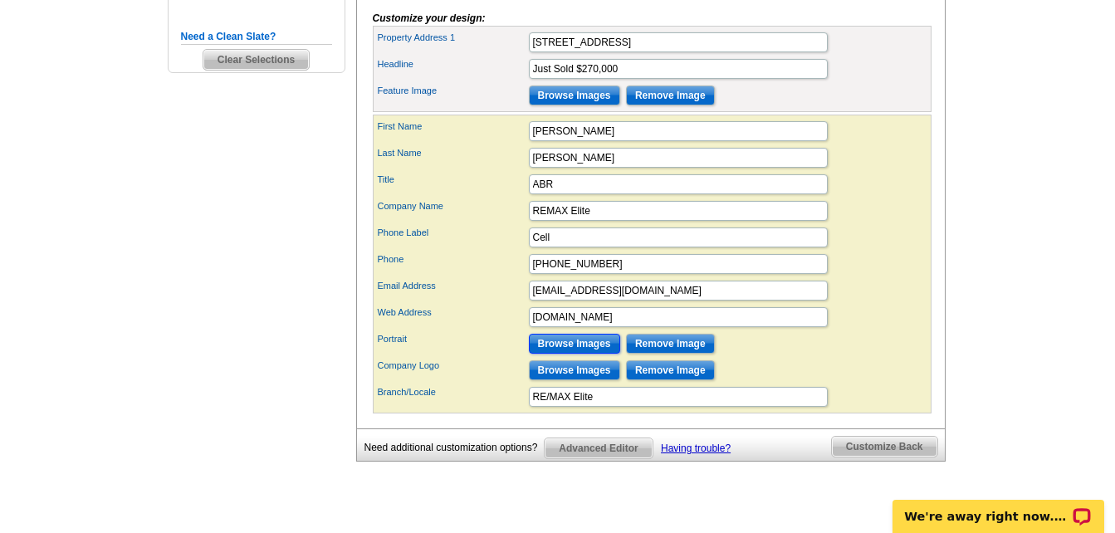
click at [542, 354] on input "Browse Images" at bounding box center [574, 344] width 91 height 20
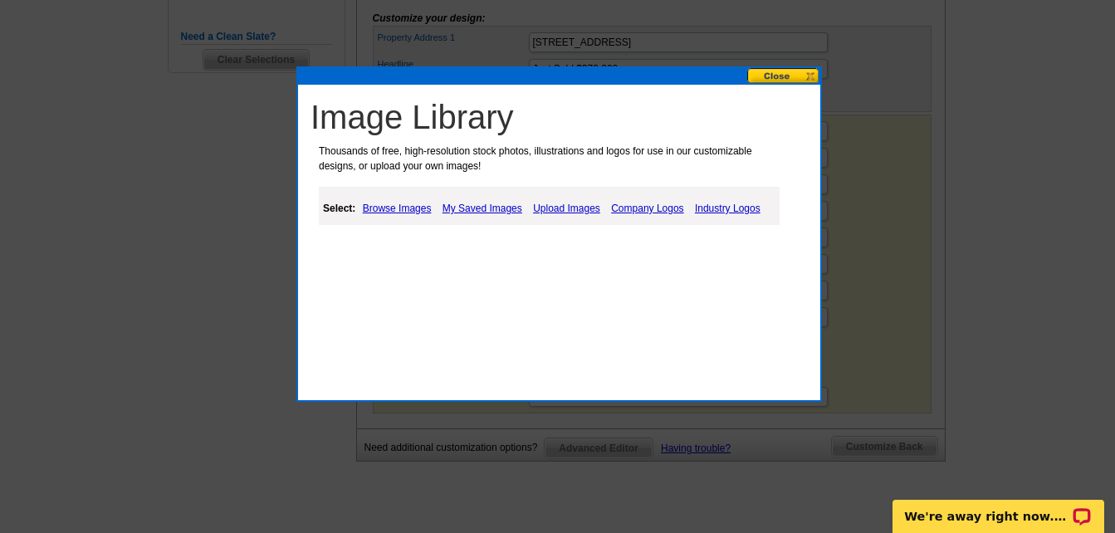
click at [464, 212] on link "My Saved Images" at bounding box center [482, 208] width 88 height 20
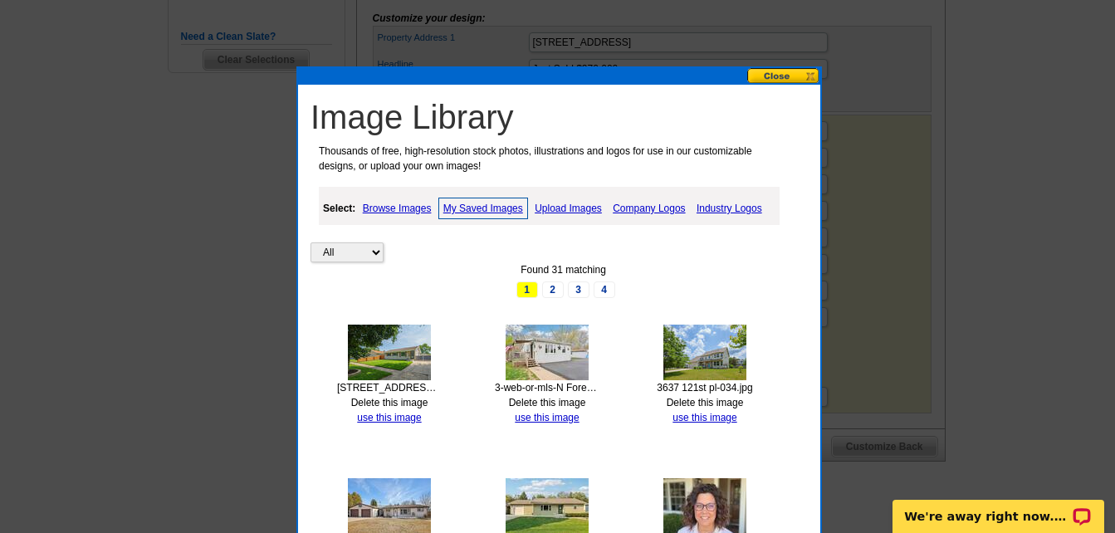
scroll to position [773, 0]
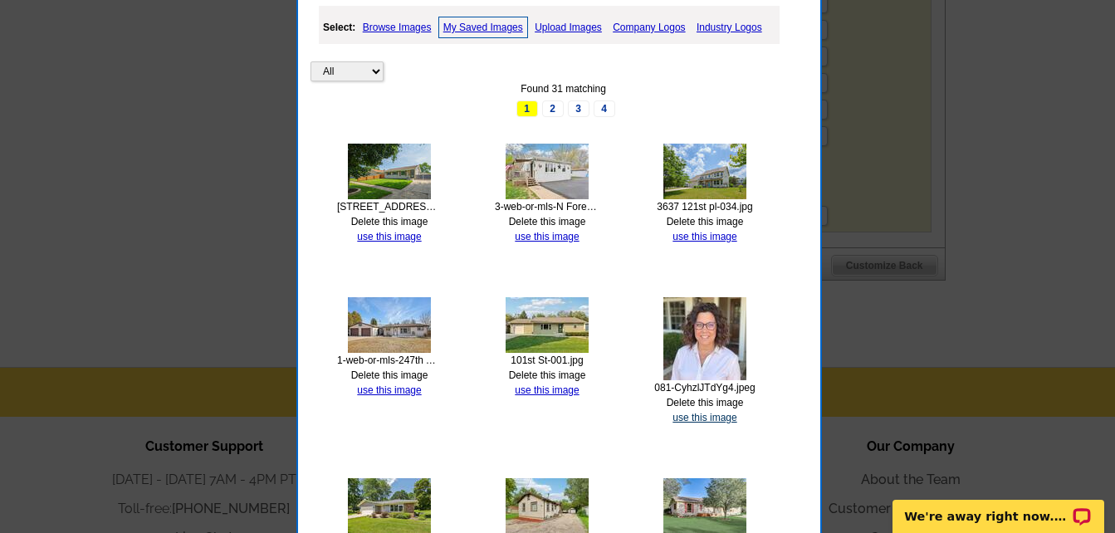
click at [705, 418] on link "use this image" at bounding box center [704, 418] width 64 height 12
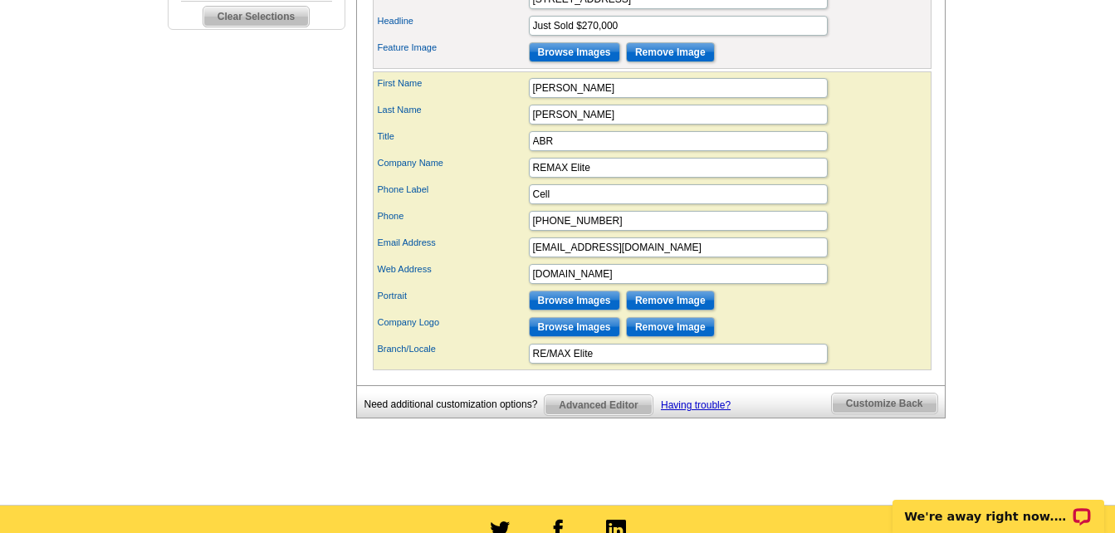
scroll to position [643, 0]
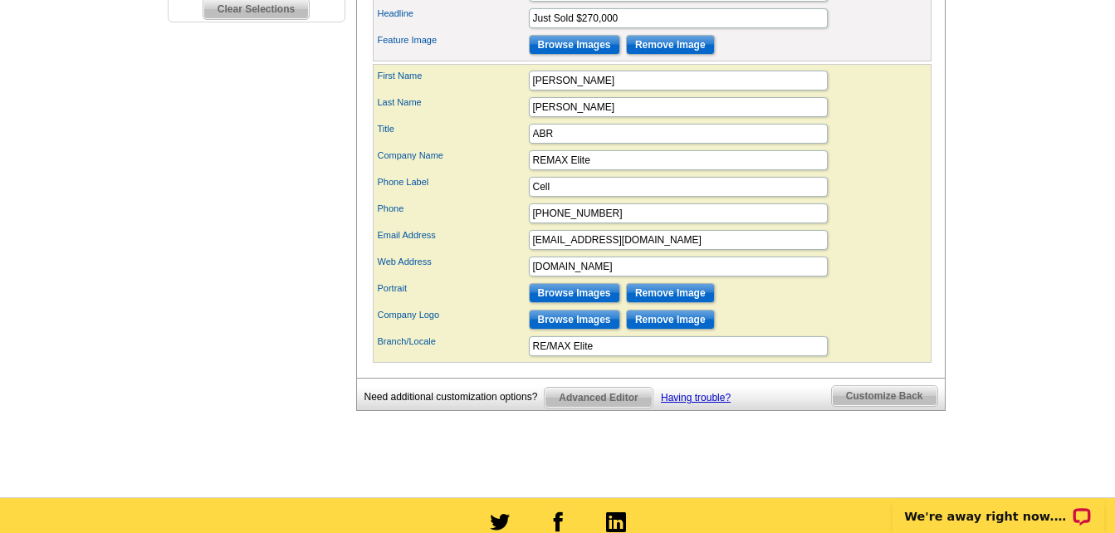
click at [914, 406] on span "Customize Back" at bounding box center [884, 396] width 105 height 20
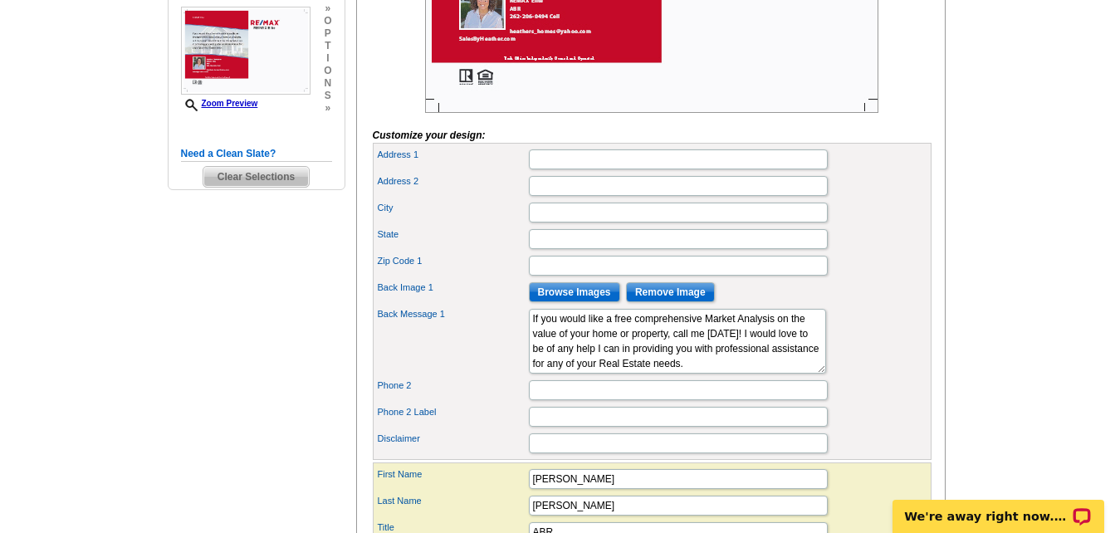
scroll to position [413, 0]
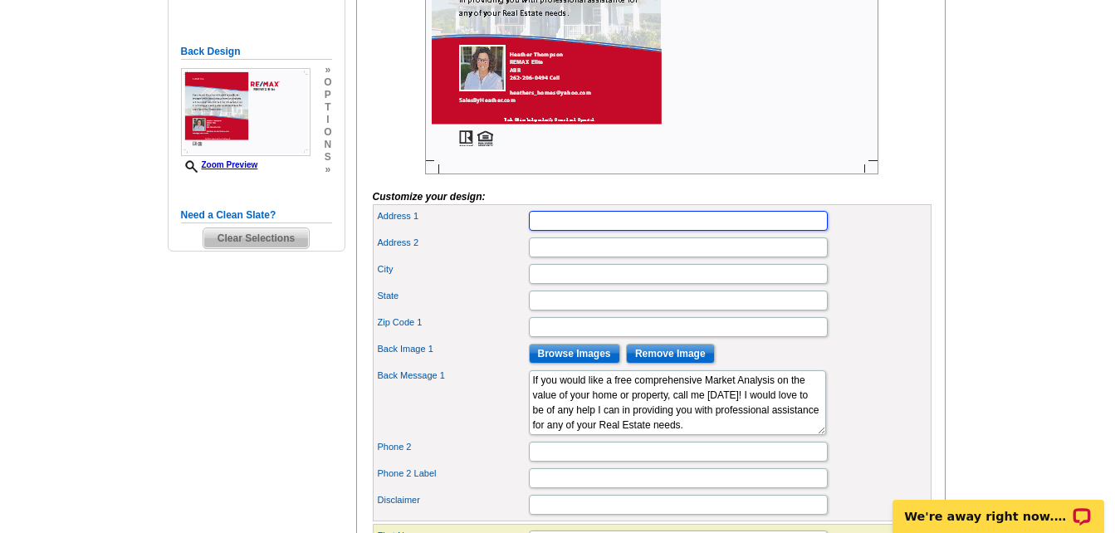
click at [731, 231] on input "Address 1" at bounding box center [678, 221] width 299 height 20
type input "6905 Greenbay Rd, STE 202"
type input "Kenosha"
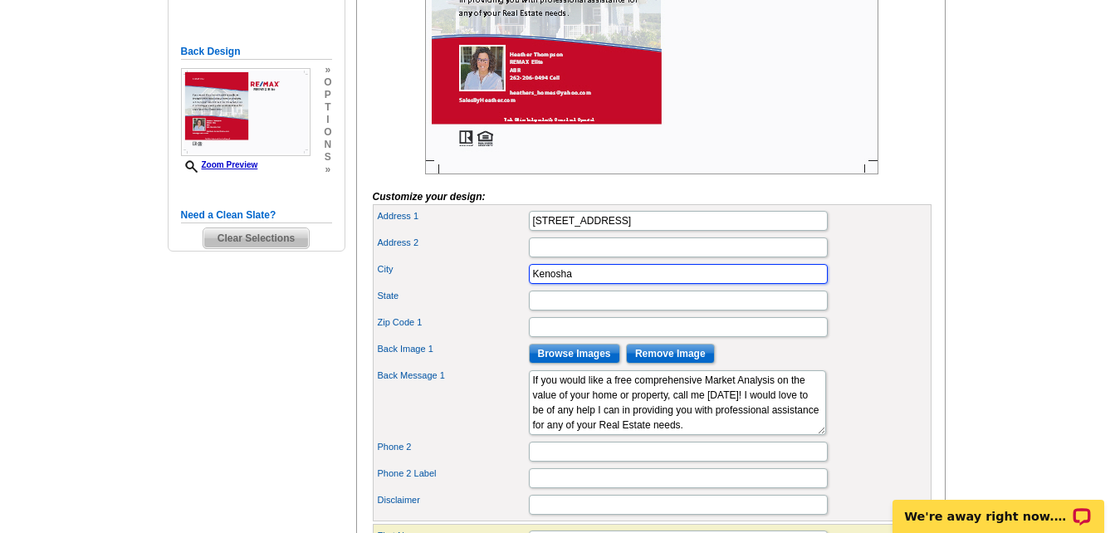
type input "WI"
type input "53142"
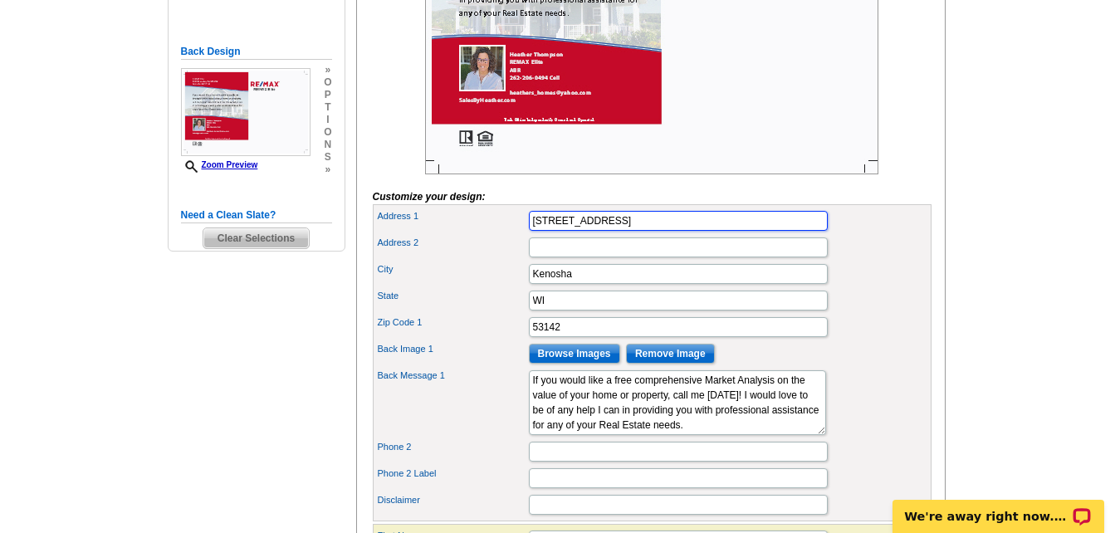
type input "6905 Greenbay Rd"
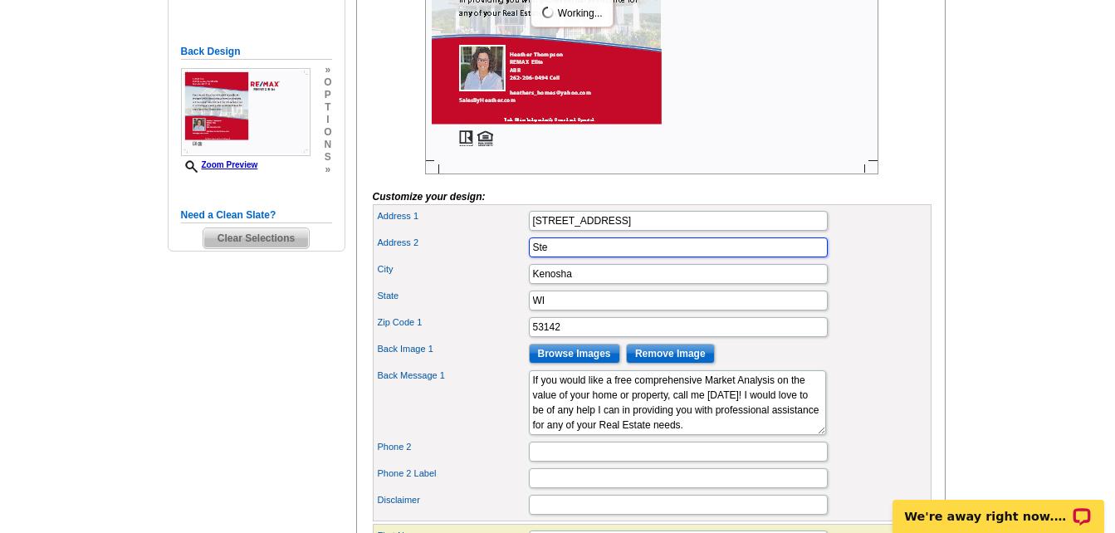
type input "STE 202"
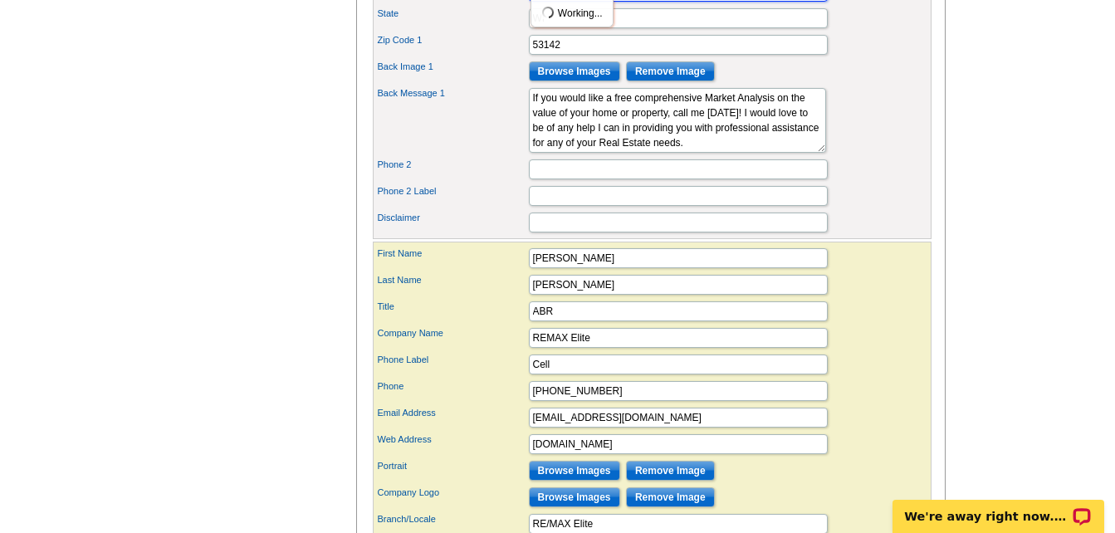
scroll to position [699, 0]
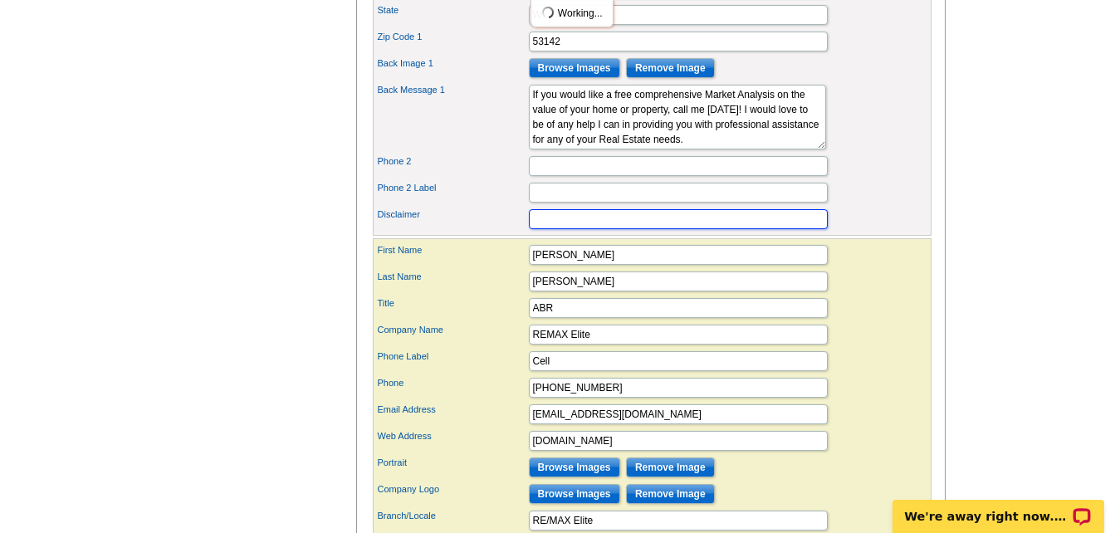
click at [765, 229] on input "Disclaimer" at bounding box center [678, 219] width 299 height 20
type input "Equal Housing Opportunity"
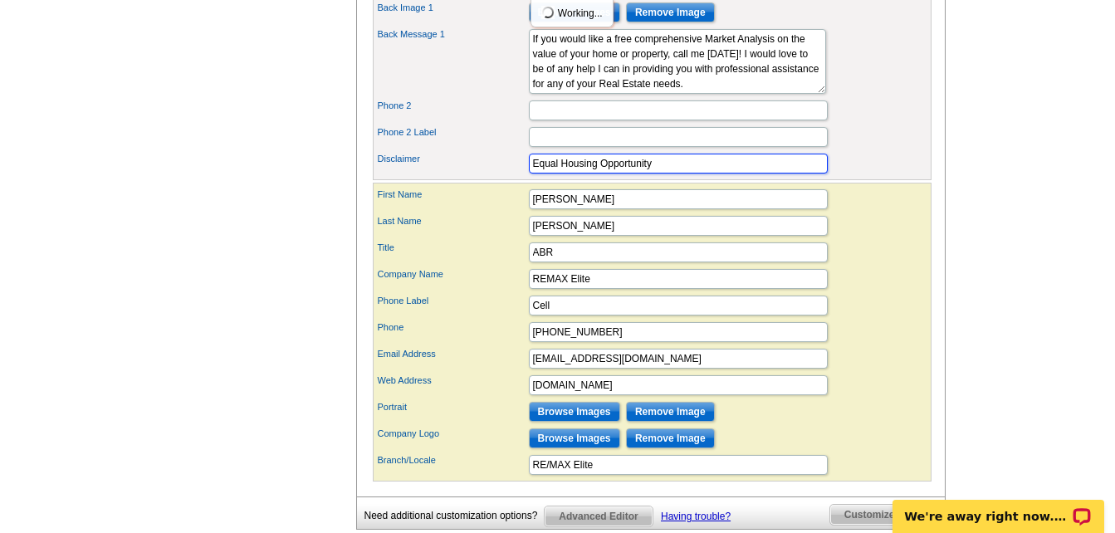
scroll to position [913, 0]
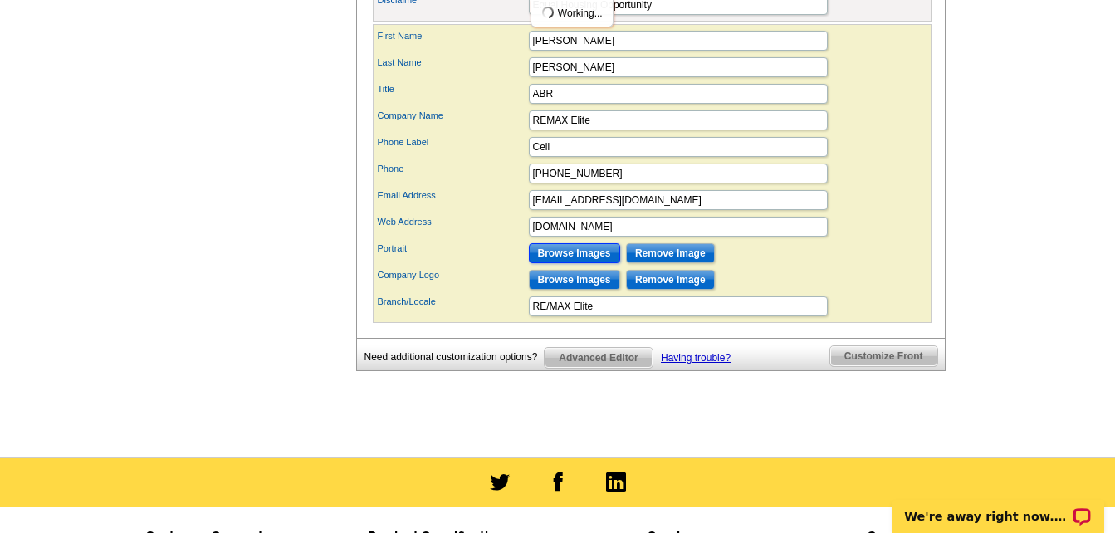
click at [556, 263] on input "Browse Images" at bounding box center [574, 253] width 91 height 20
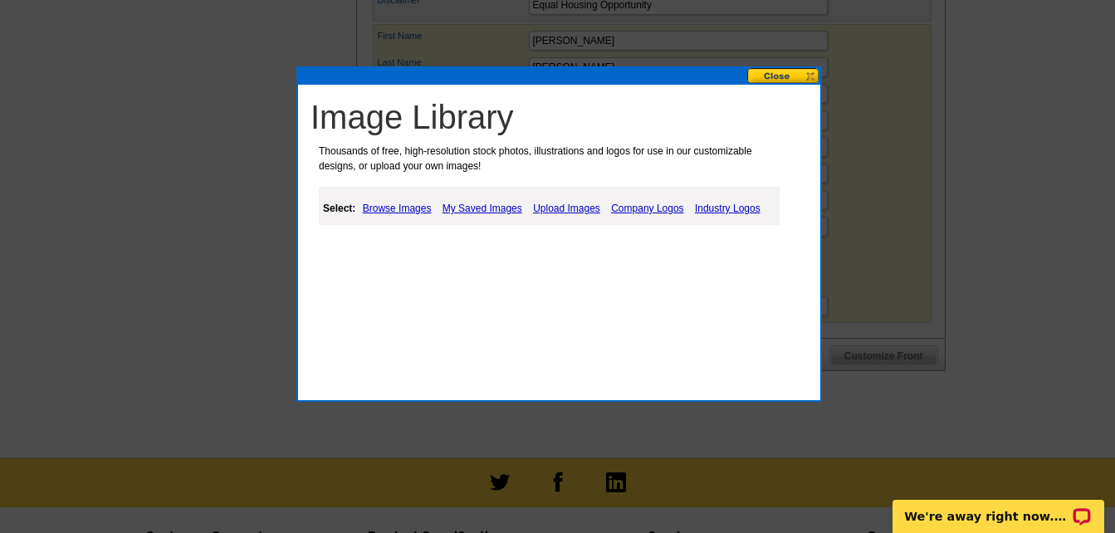
click at [484, 210] on link "My Saved Images" at bounding box center [482, 208] width 88 height 20
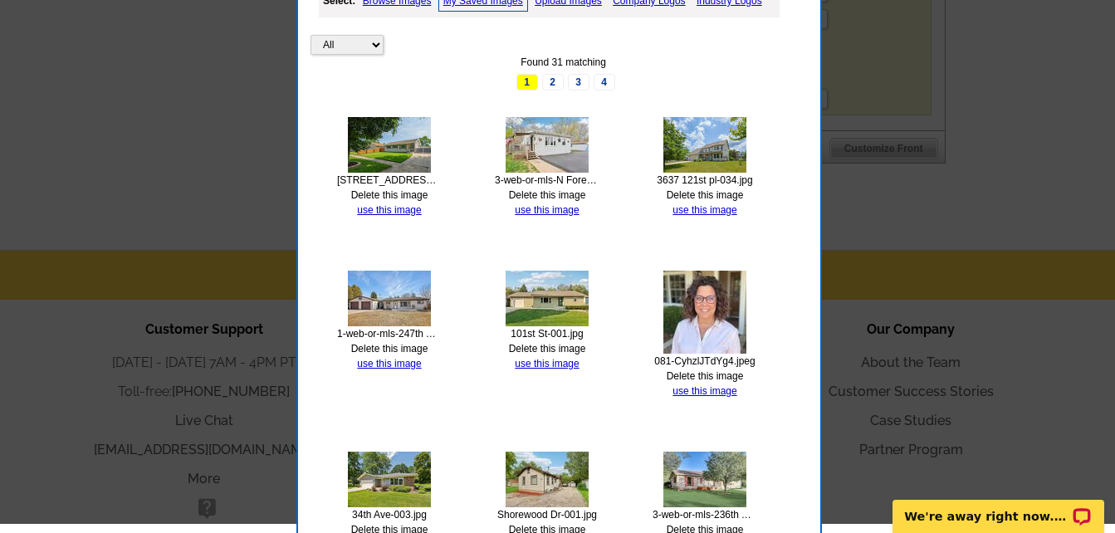
scroll to position [1123, 0]
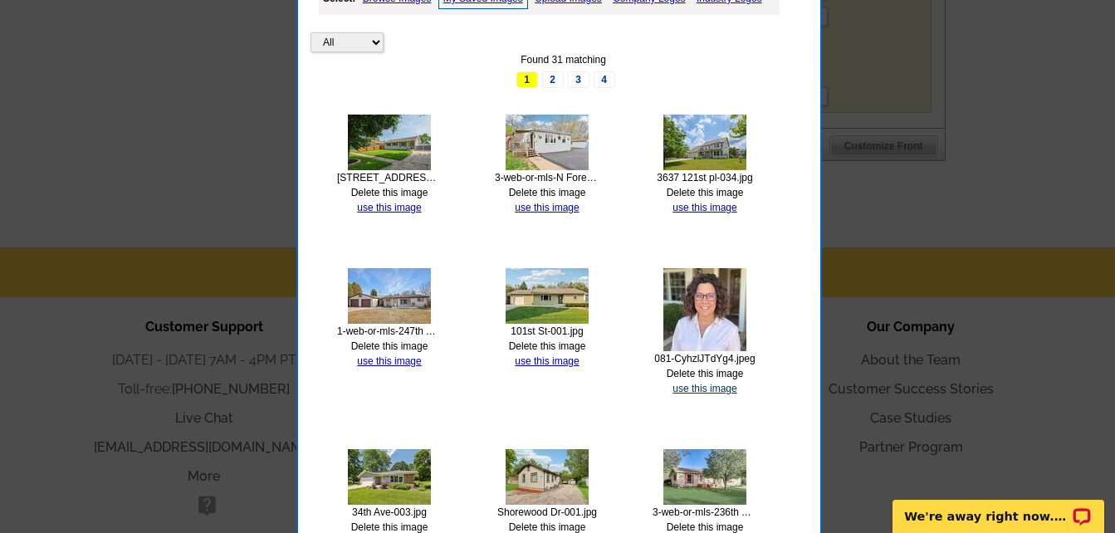
click at [685, 390] on link "use this image" at bounding box center [704, 389] width 64 height 12
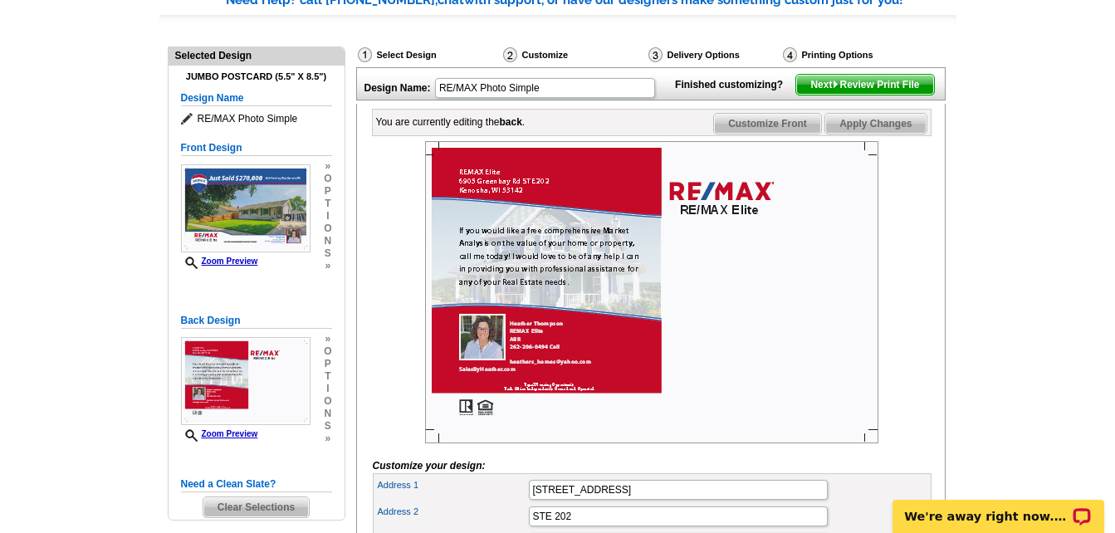
scroll to position [154, 0]
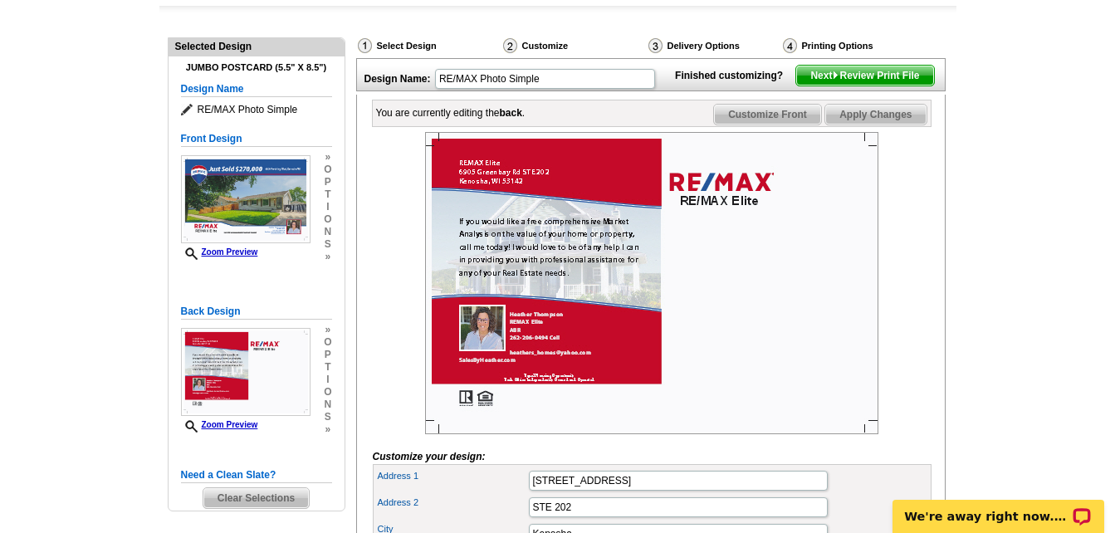
click at [855, 86] on span "Next Review Print File" at bounding box center [864, 76] width 137 height 20
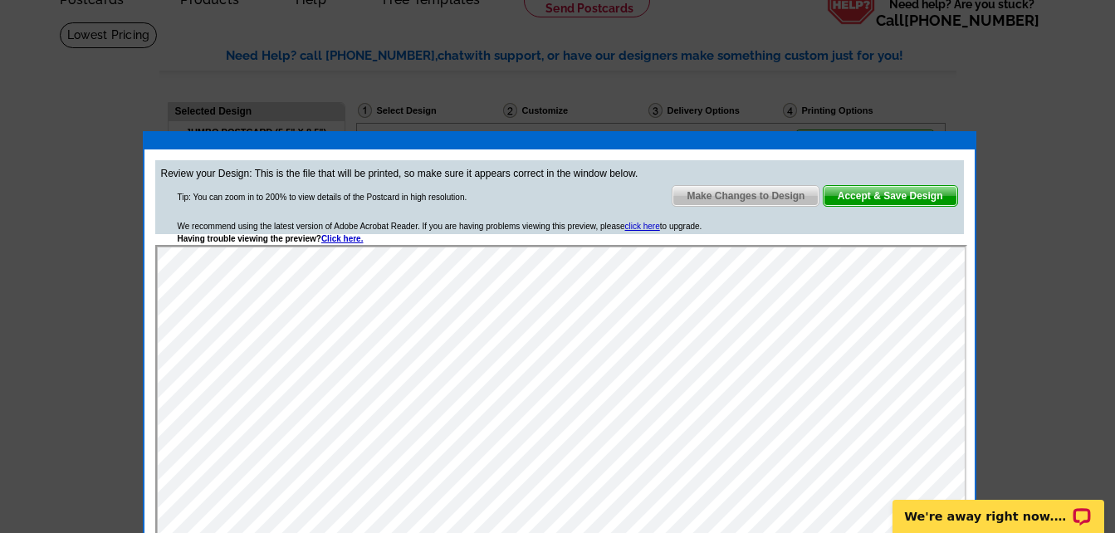
scroll to position [95, 0]
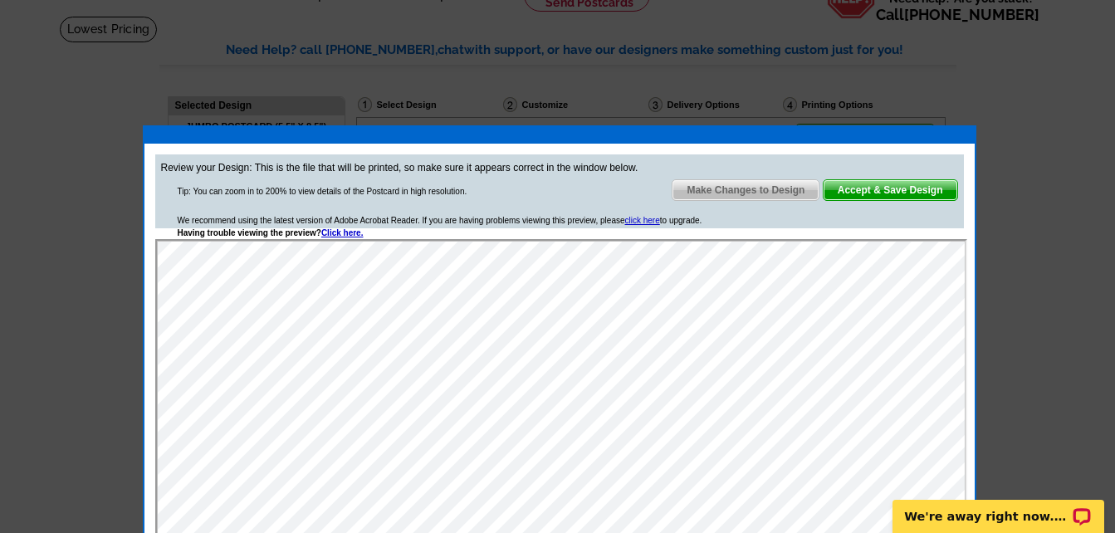
click at [886, 195] on span "Accept & Save Design" at bounding box center [891, 190] width 134 height 20
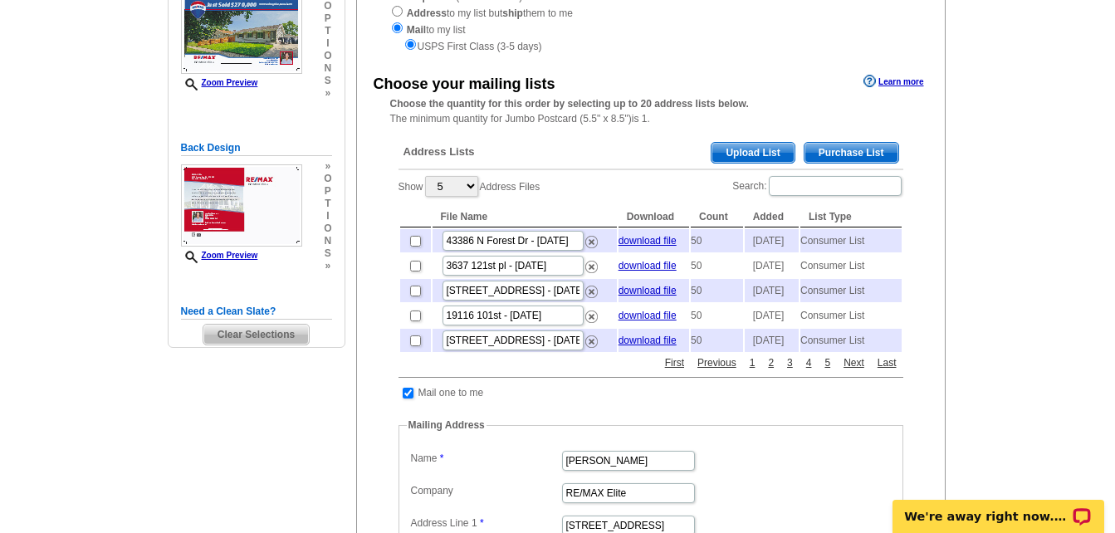
scroll to position [266, 0]
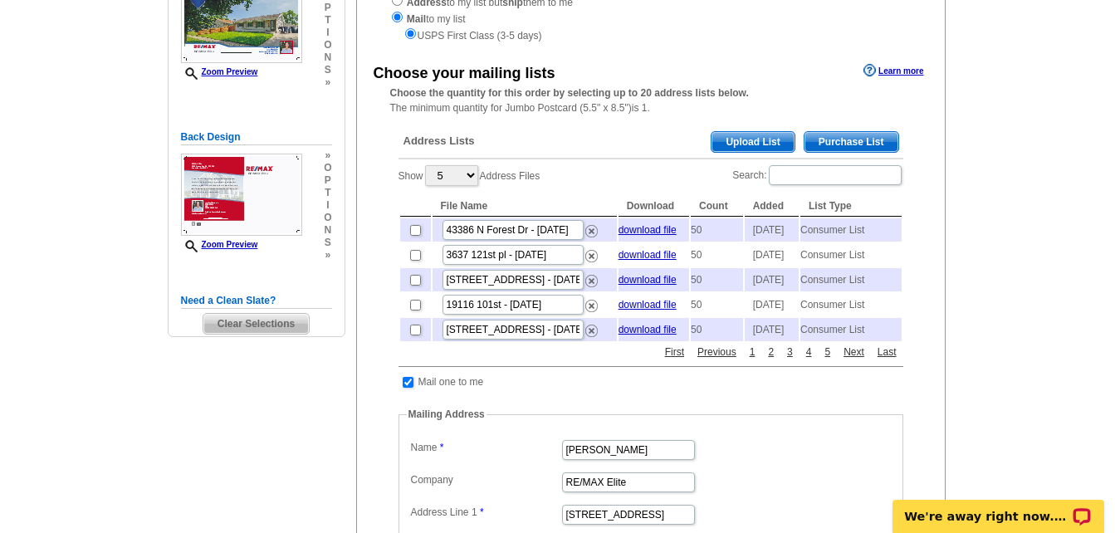
click at [836, 146] on span "Purchase List" at bounding box center [851, 142] width 94 height 20
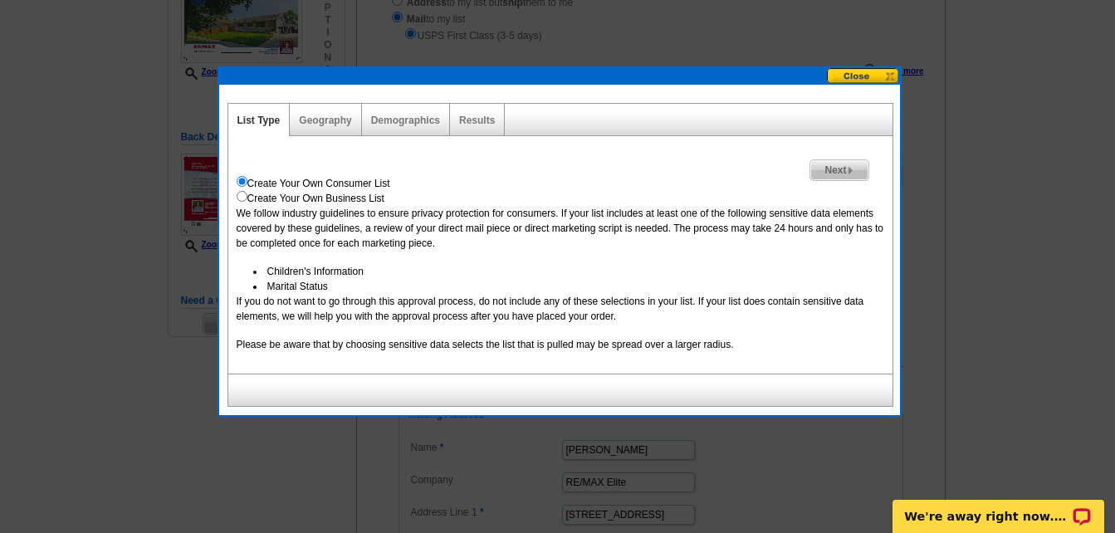
click at [829, 171] on span "Next" at bounding box center [838, 170] width 57 height 20
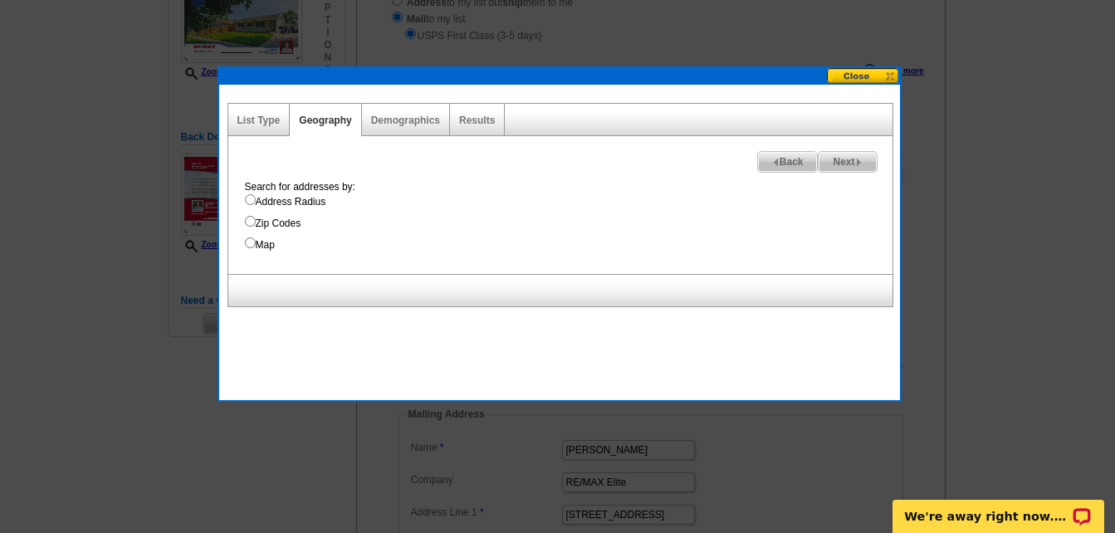
click at [249, 198] on input "Address Radius" at bounding box center [250, 199] width 11 height 11
radio input "true"
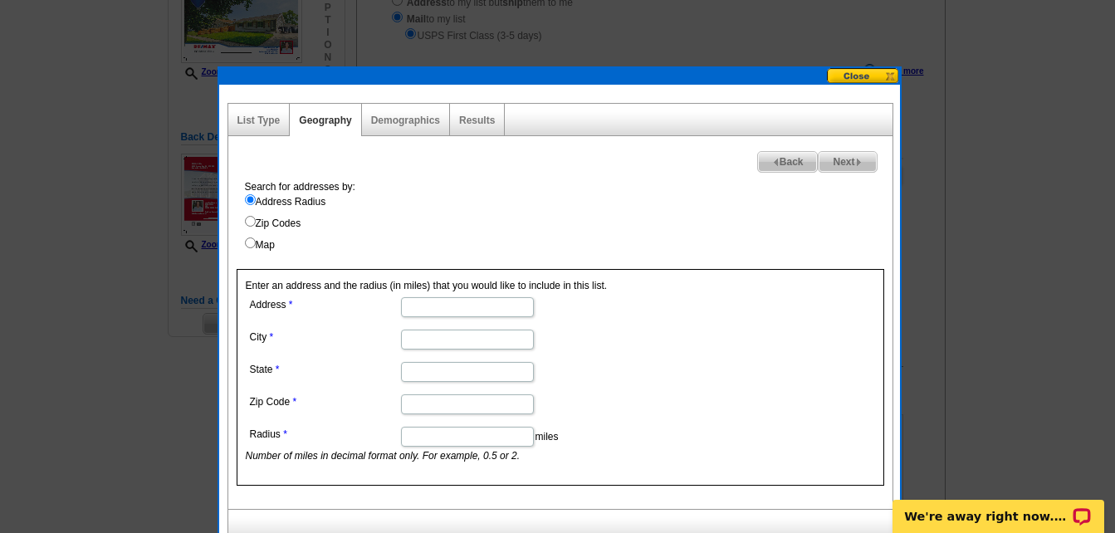
click at [416, 304] on input "Address" at bounding box center [467, 307] width 133 height 20
type input "6"
type input "[STREET_ADDRESS]"
click at [506, 342] on input "Kenosha, WI 53144" at bounding box center [467, 340] width 133 height 20
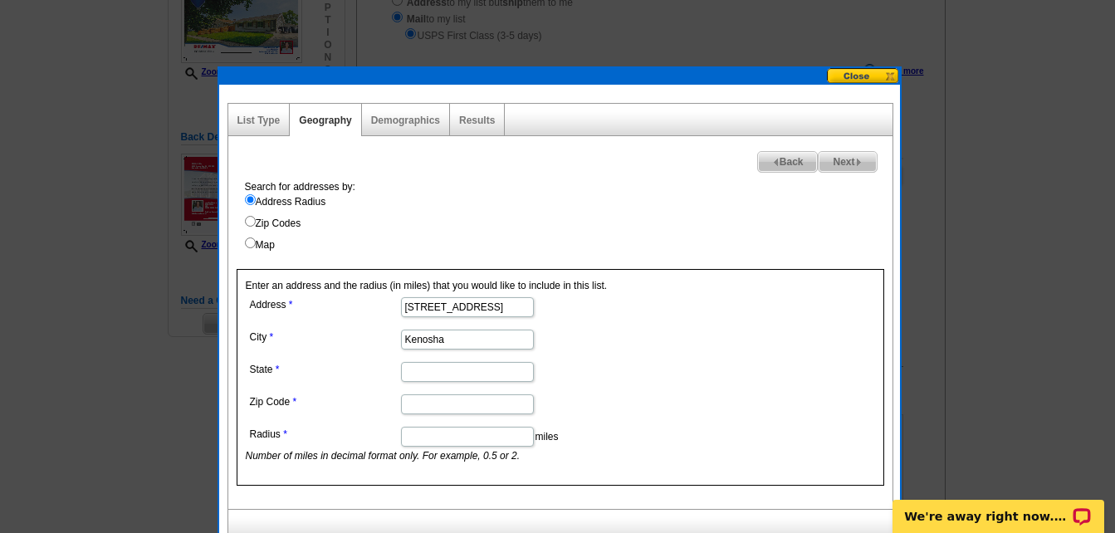
type input "Kenosha"
type input "wi"
click at [483, 405] on input "Zip Code" at bounding box center [467, 404] width 133 height 20
click at [410, 302] on input "4609 Pershing BLVD" at bounding box center [467, 307] width 133 height 20
click at [418, 337] on input "Kenosha" at bounding box center [467, 340] width 133 height 20
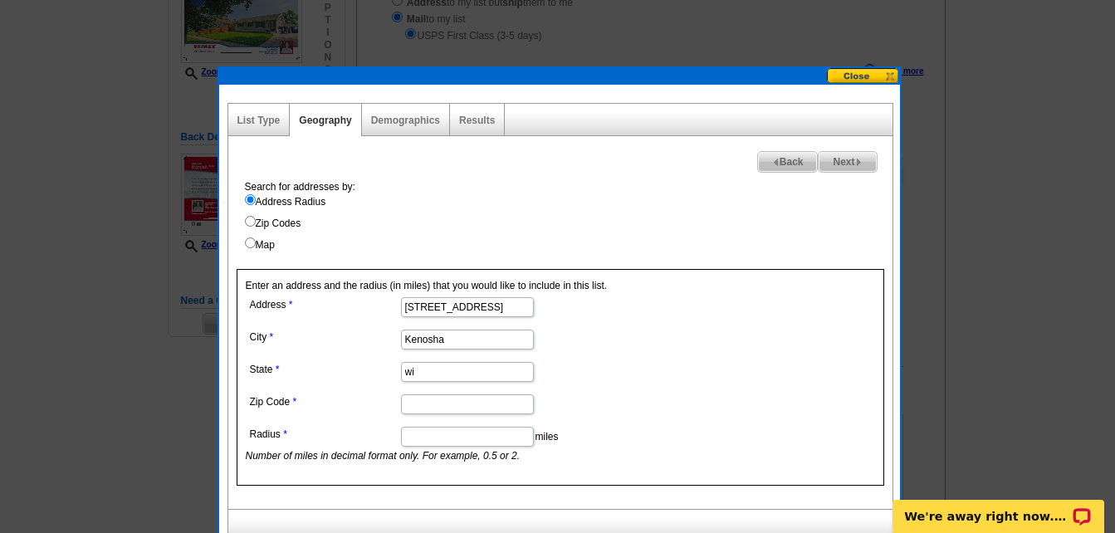
click at [423, 404] on input "Zip Code" at bounding box center [467, 404] width 133 height 20
type input "53144"
click at [420, 438] on input "Radius" at bounding box center [467, 437] width 133 height 20
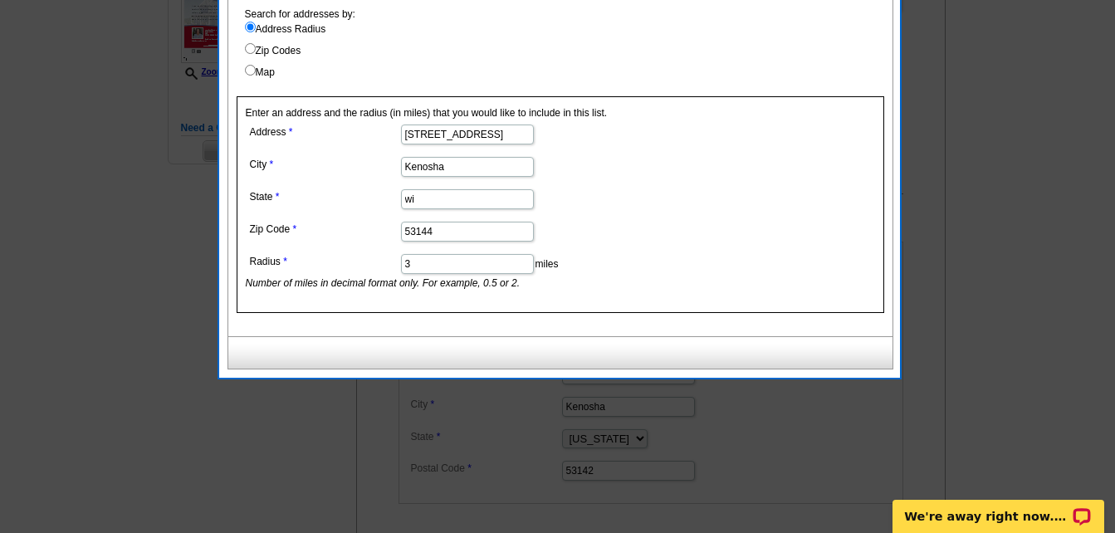
scroll to position [90, 0]
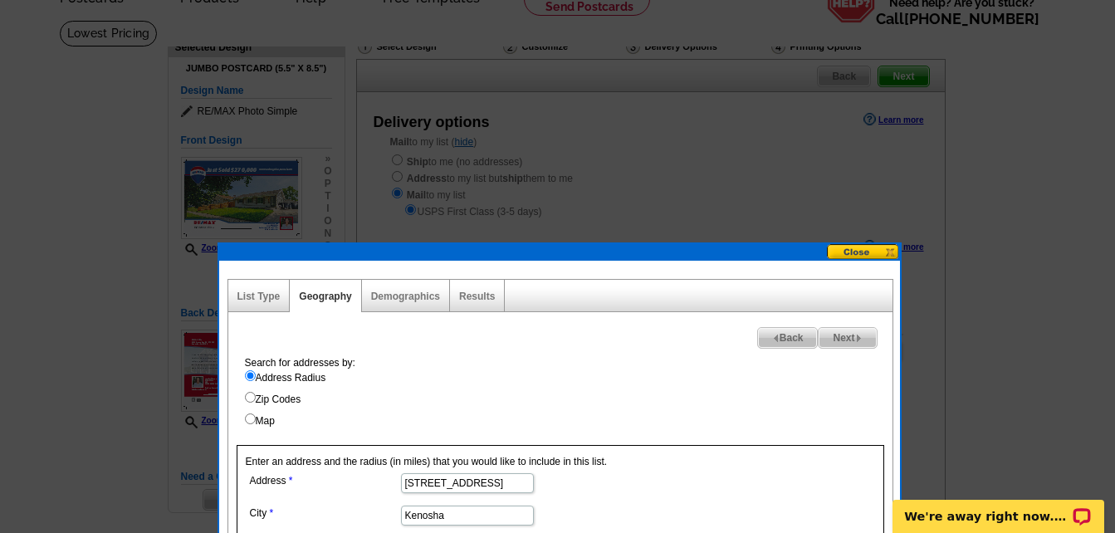
type input "3"
click at [843, 337] on span "Next" at bounding box center [847, 338] width 57 height 20
select select
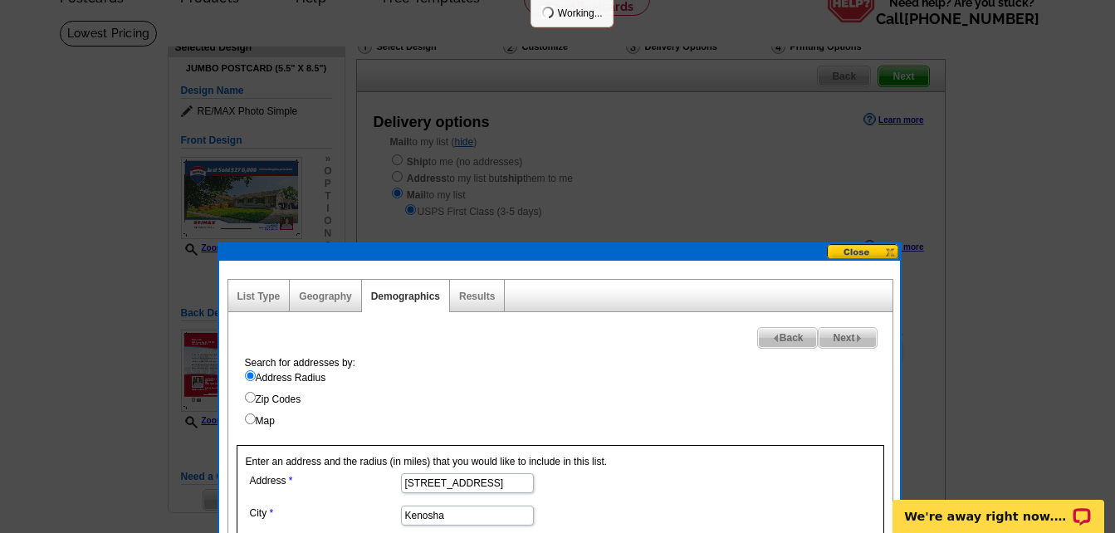
select select
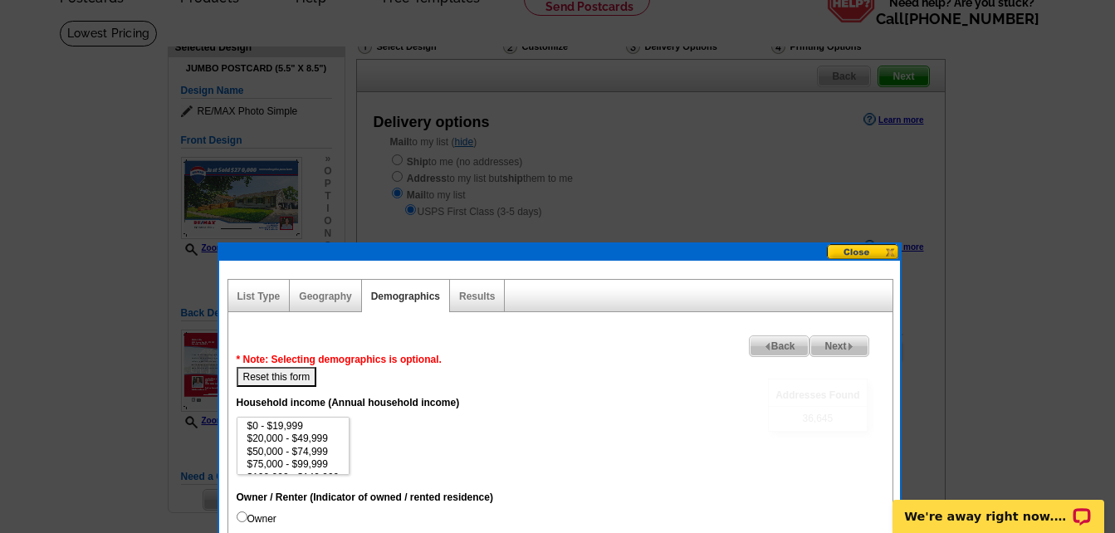
scroll to position [229, 0]
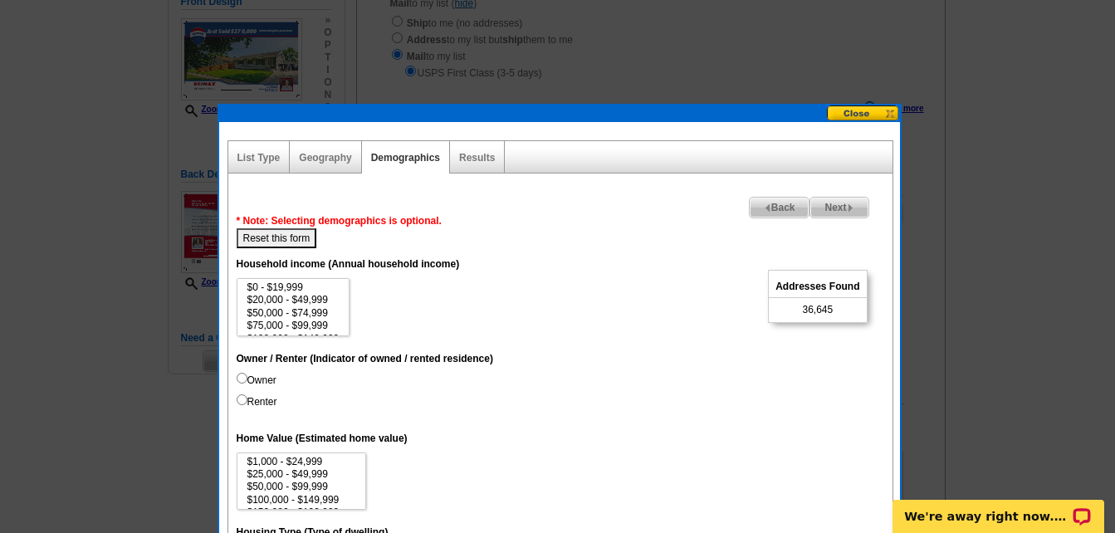
click at [822, 207] on span "Next" at bounding box center [838, 208] width 57 height 20
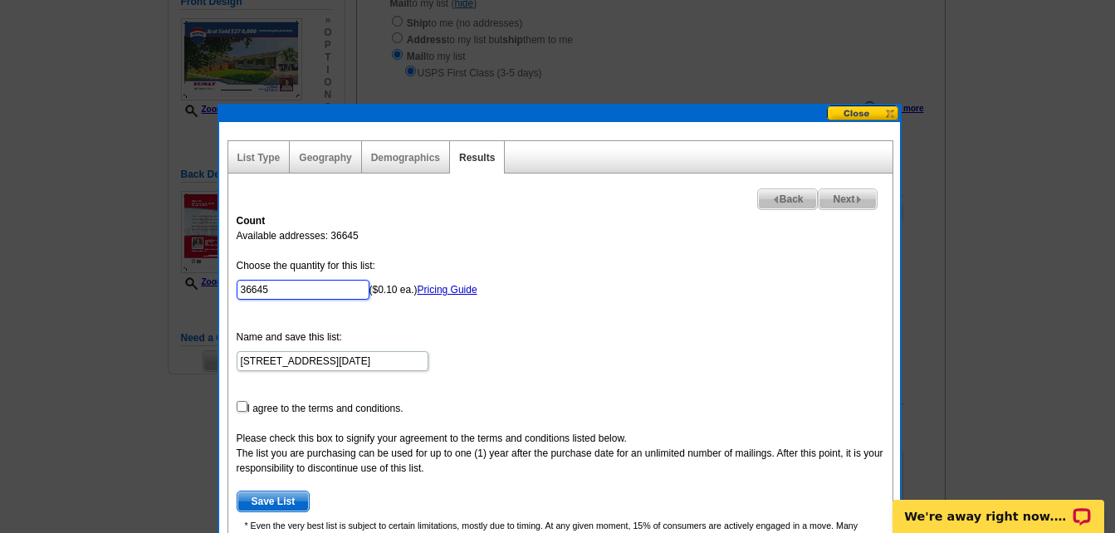
click at [321, 284] on input "36645" at bounding box center [303, 290] width 133 height 20
type input "3"
type input "50"
click at [240, 404] on input "checkbox" at bounding box center [242, 406] width 11 height 11
checkbox input "true"
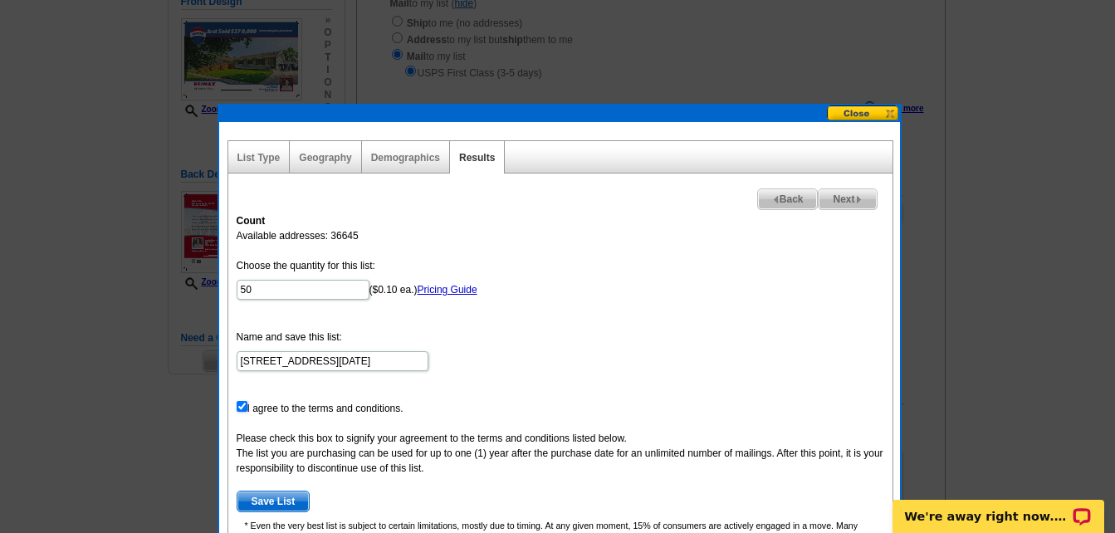
click at [271, 506] on span "Save List" at bounding box center [273, 501] width 72 height 20
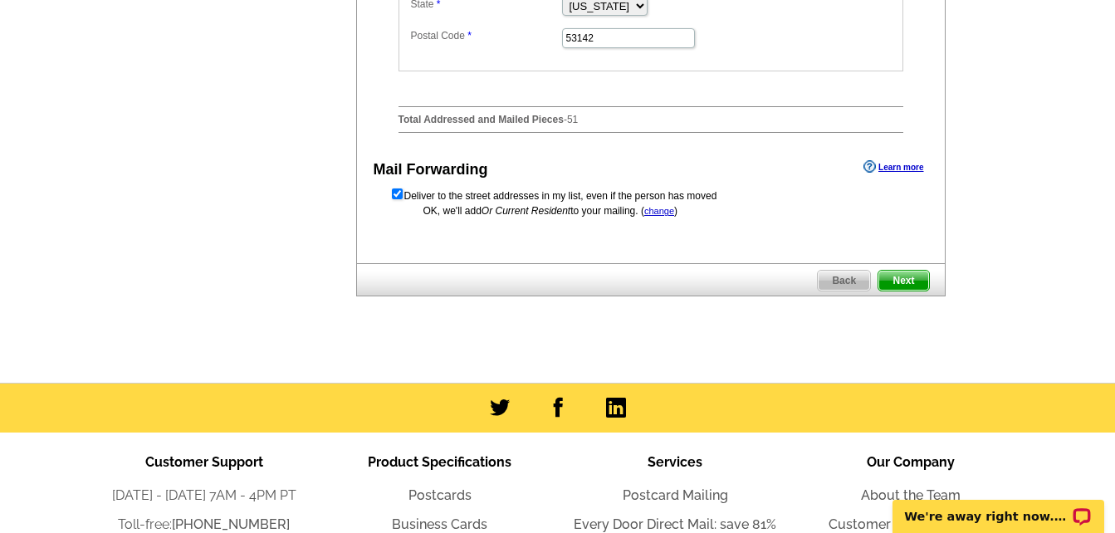
scroll to position [874, 0]
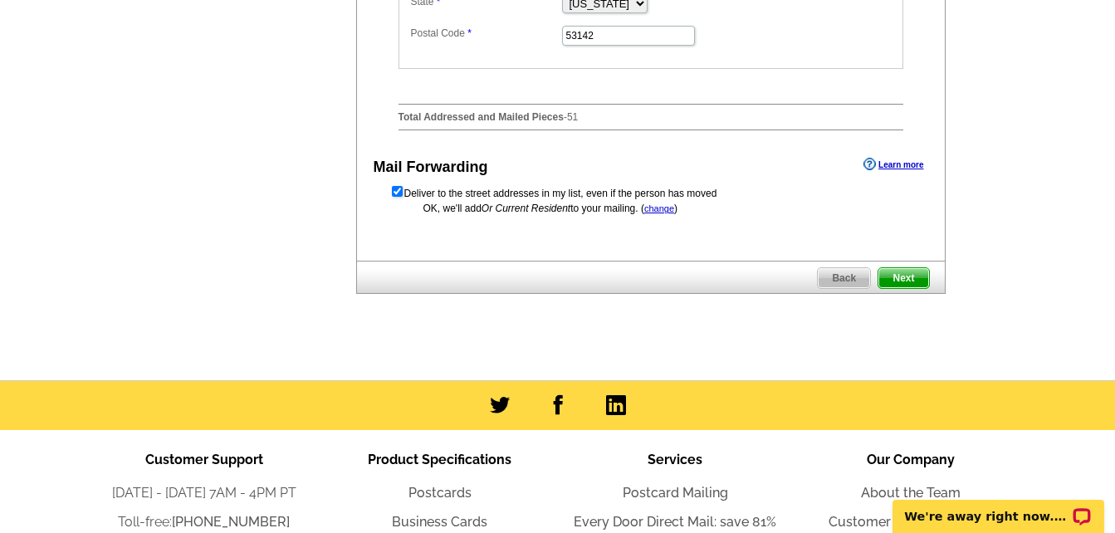
click at [903, 288] on span "Next" at bounding box center [903, 278] width 50 height 20
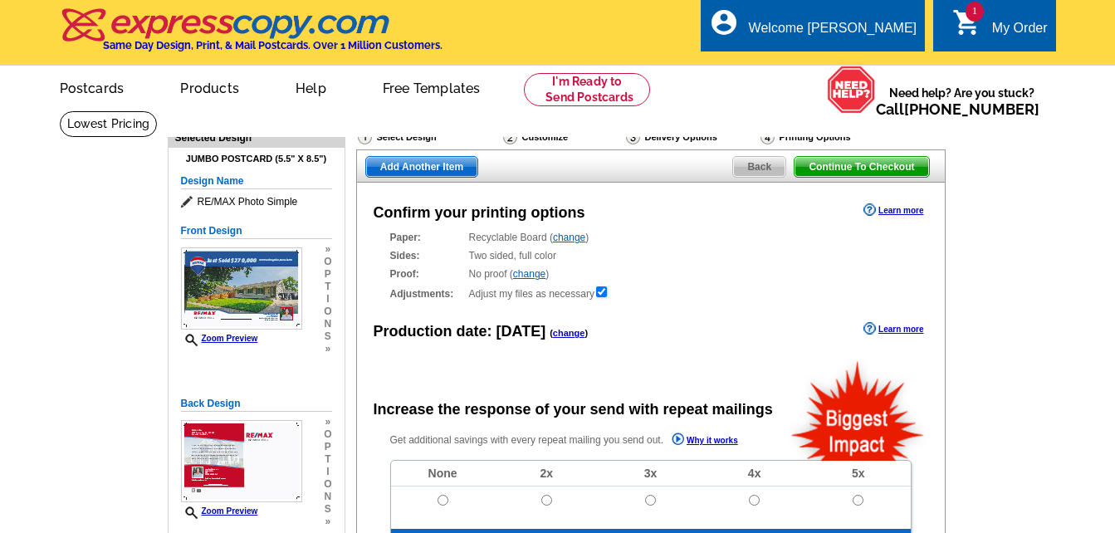
radio input "false"
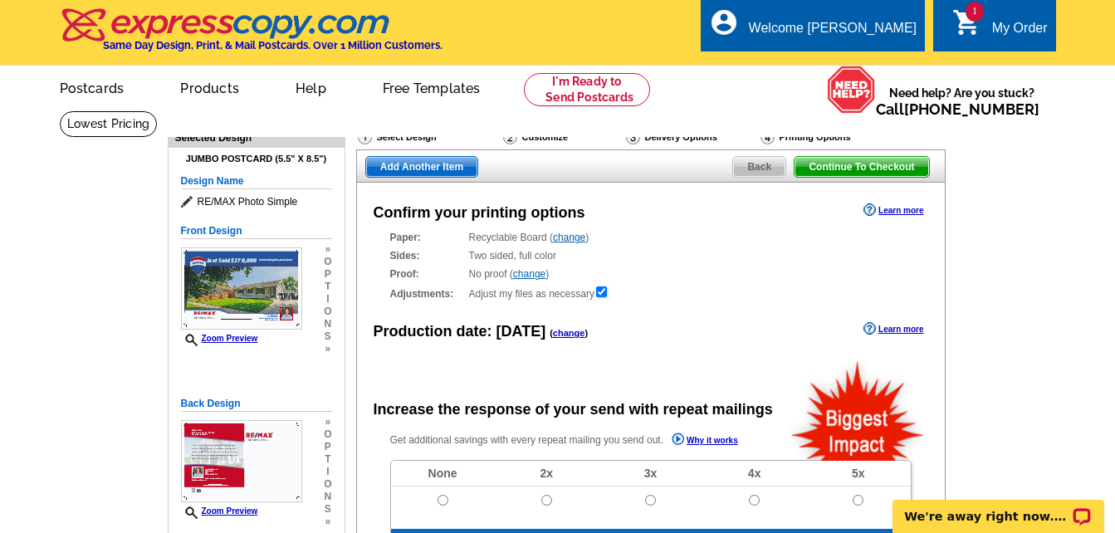
scroll to position [184, 0]
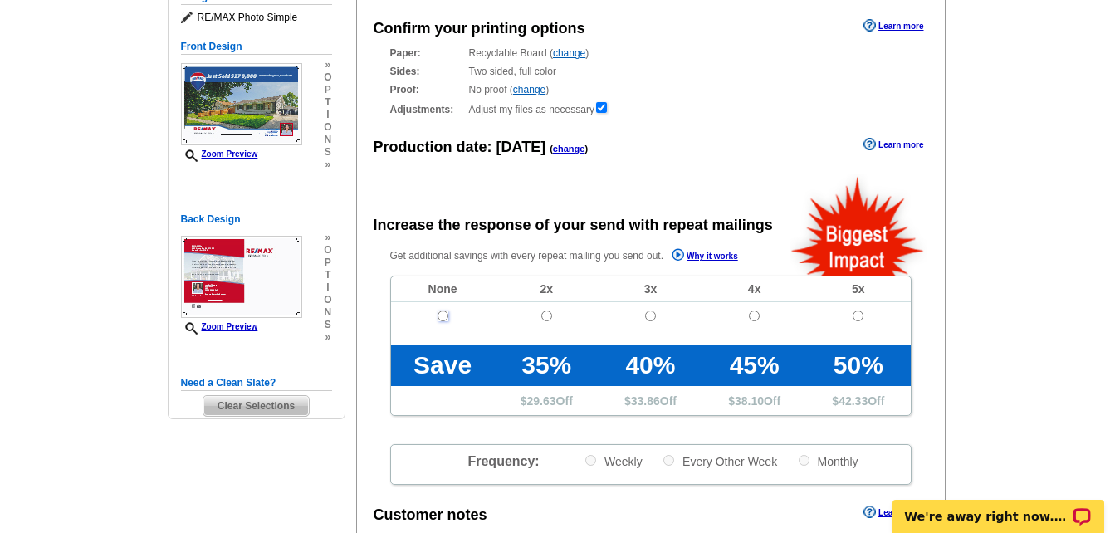
click at [438, 317] on input "radio" at bounding box center [443, 315] width 11 height 11
radio input "true"
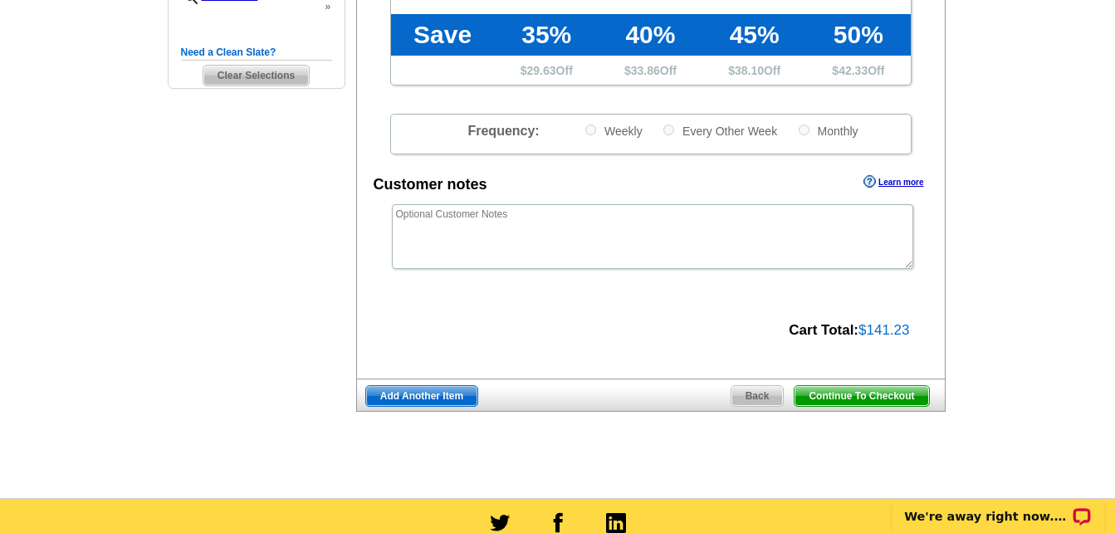
scroll to position [526, 0]
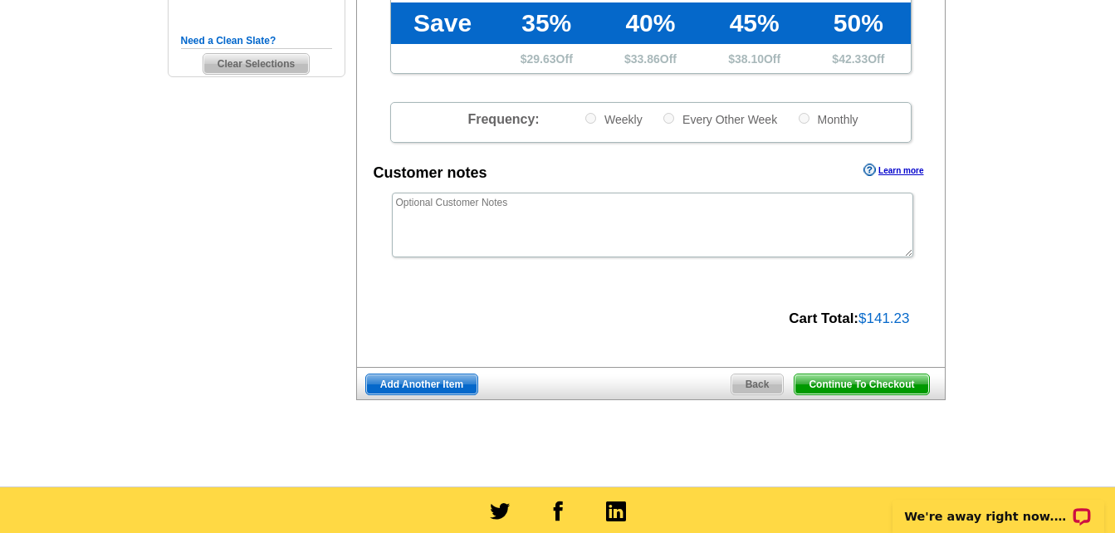
click at [870, 389] on span "Continue To Checkout" at bounding box center [862, 384] width 134 height 20
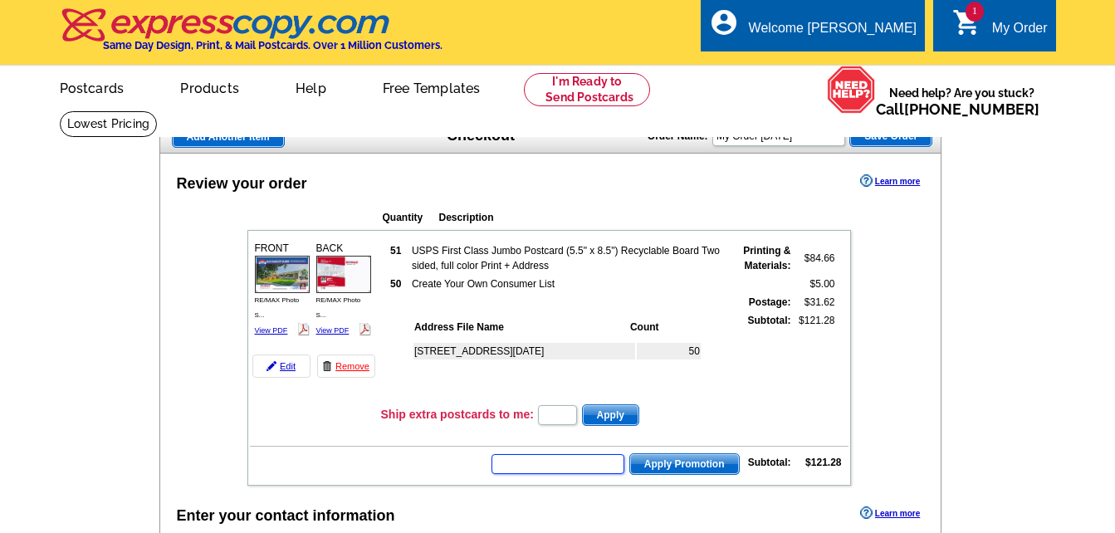
click at [573, 461] on input "text" at bounding box center [557, 464] width 133 height 20
click at [547, 462] on input "text" at bounding box center [557, 464] width 133 height 20
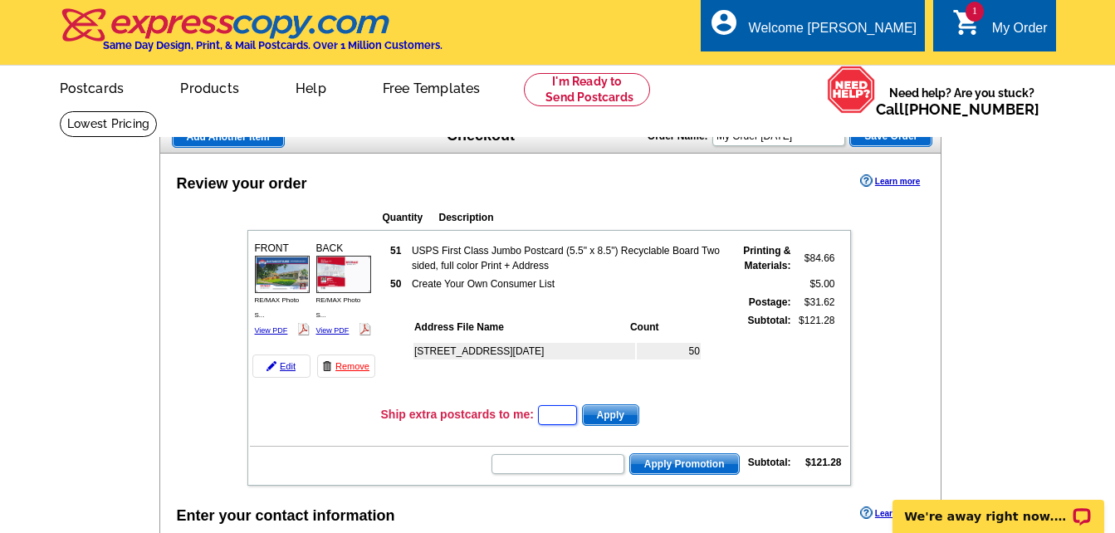
click at [560, 413] on input "text" at bounding box center [557, 415] width 39 height 20
click at [516, 462] on input "text" at bounding box center [557, 464] width 133 height 20
type input "SMS50m"
click at [663, 465] on span "Apply Promotion" at bounding box center [684, 464] width 109 height 20
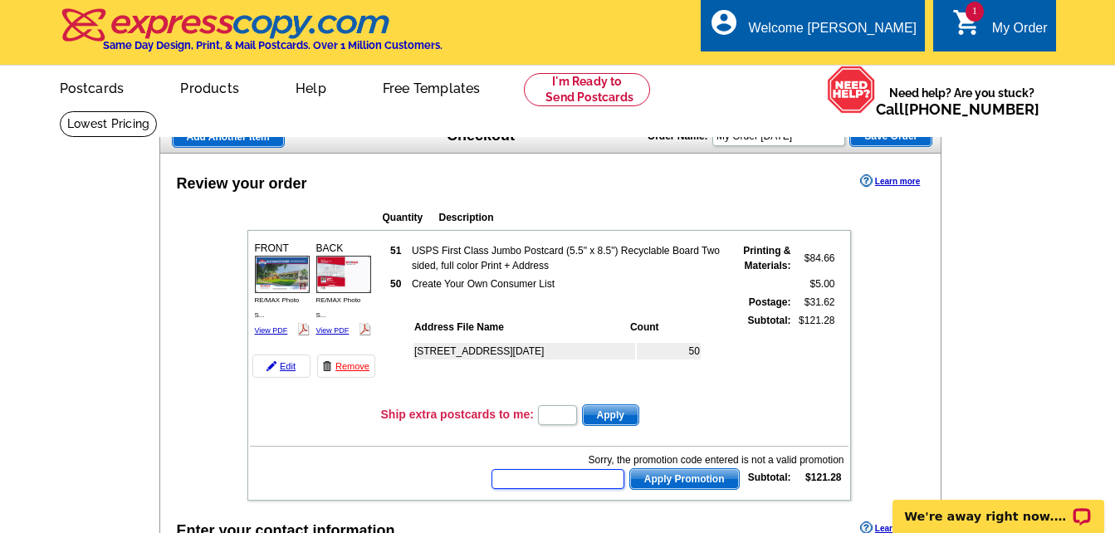
click at [553, 479] on input "text" at bounding box center [557, 479] width 133 height 20
type input "sms50m"
click at [651, 479] on span "Apply Promotion" at bounding box center [684, 479] width 109 height 20
click at [918, 516] on p "We're away right now. Please check back later!" at bounding box center [987, 516] width 164 height 13
click at [1078, 518] on icon "Open LiveChat chat widget" at bounding box center [1082, 515] width 12 height 8
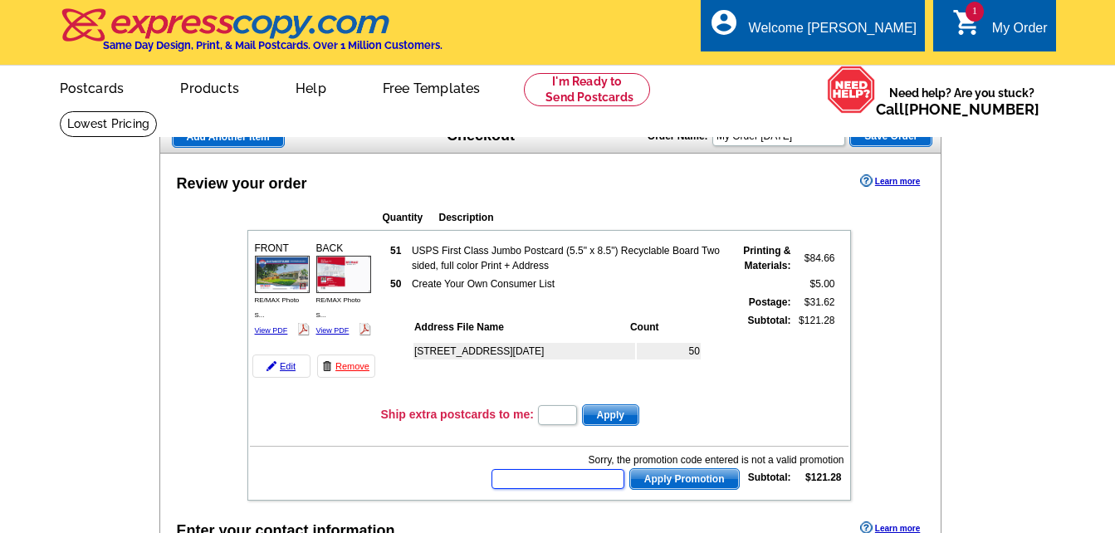
click at [566, 482] on input "text" at bounding box center [557, 479] width 133 height 20
type input "sms50m"
click at [679, 477] on span "Apply Promotion" at bounding box center [684, 479] width 109 height 20
